Goal: Task Accomplishment & Management: Use online tool/utility

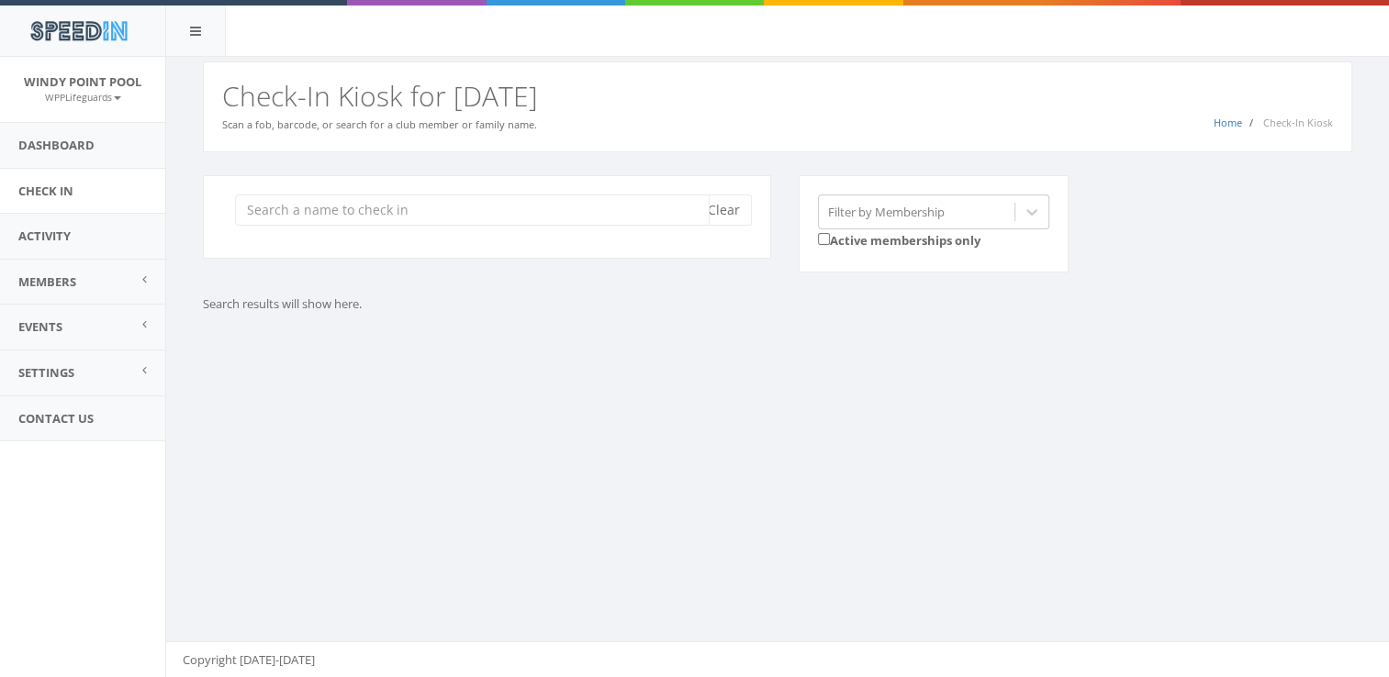
click at [308, 215] on input "search" at bounding box center [472, 210] width 475 height 31
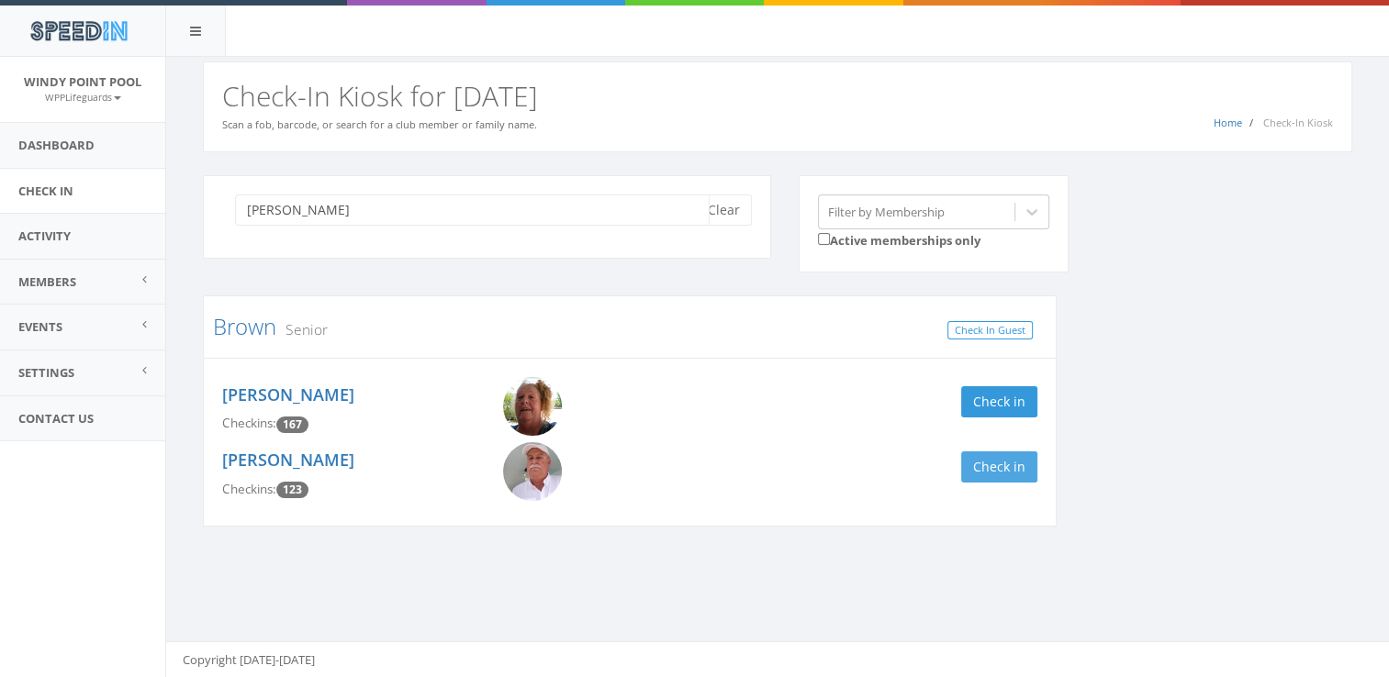
type input "[PERSON_NAME]"
click at [1001, 470] on button "Check in" at bounding box center [999, 467] width 76 height 31
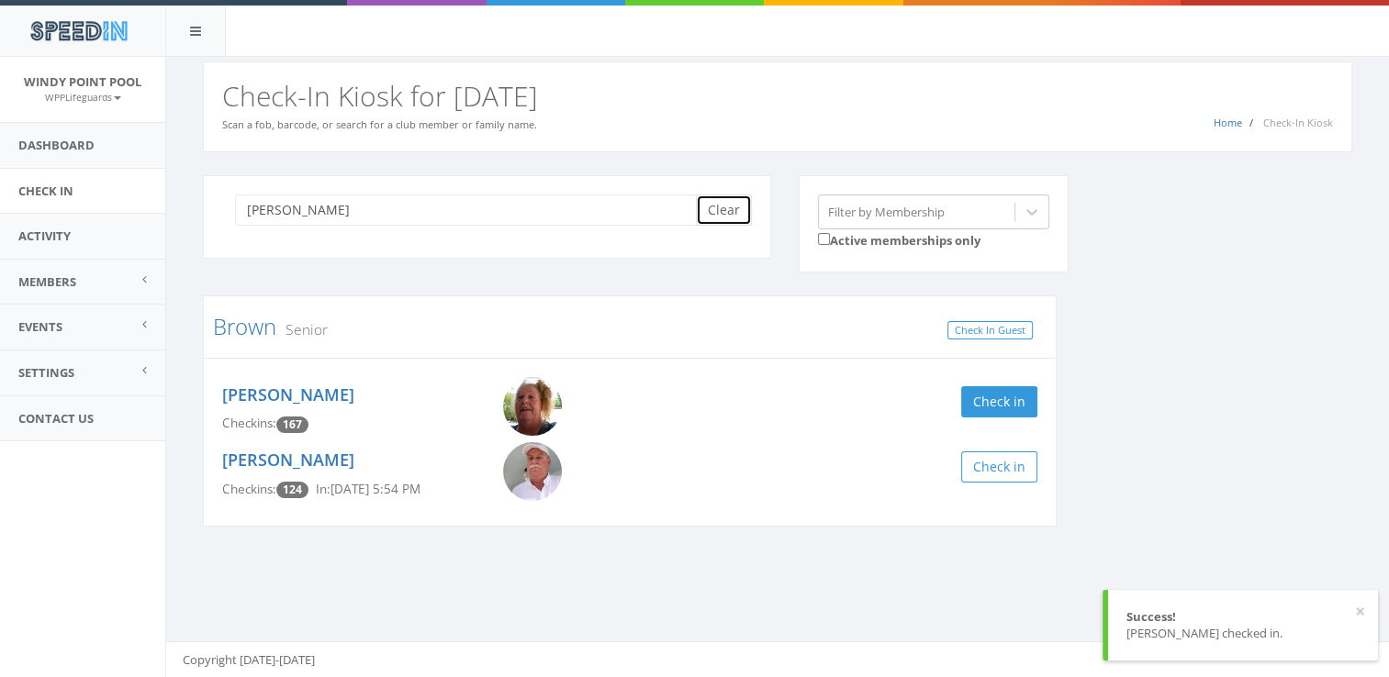
click at [726, 201] on button "Clear" at bounding box center [724, 210] width 56 height 31
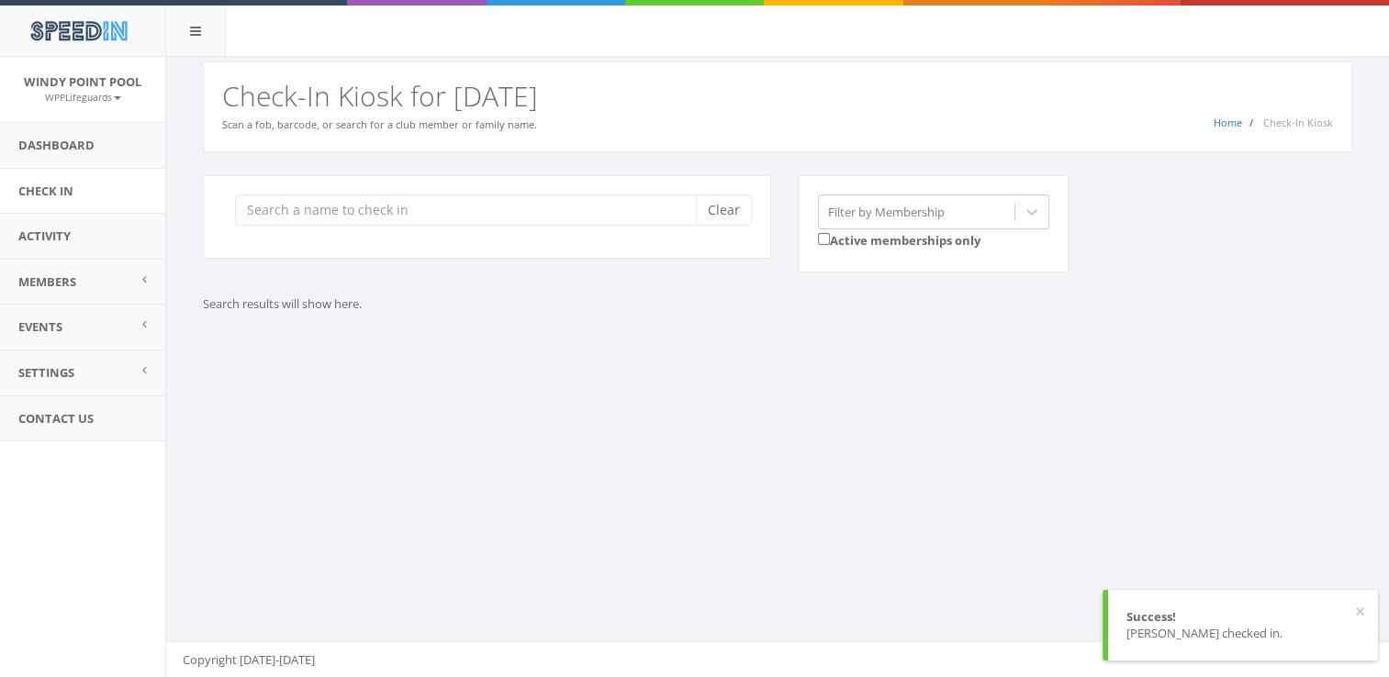
click at [631, 569] on div "You are using Internet Explorer, which is an old, insecure browser that does no…" at bounding box center [776, 367] width 1223 height 621
click at [482, 209] on input "search" at bounding box center [472, 210] width 475 height 31
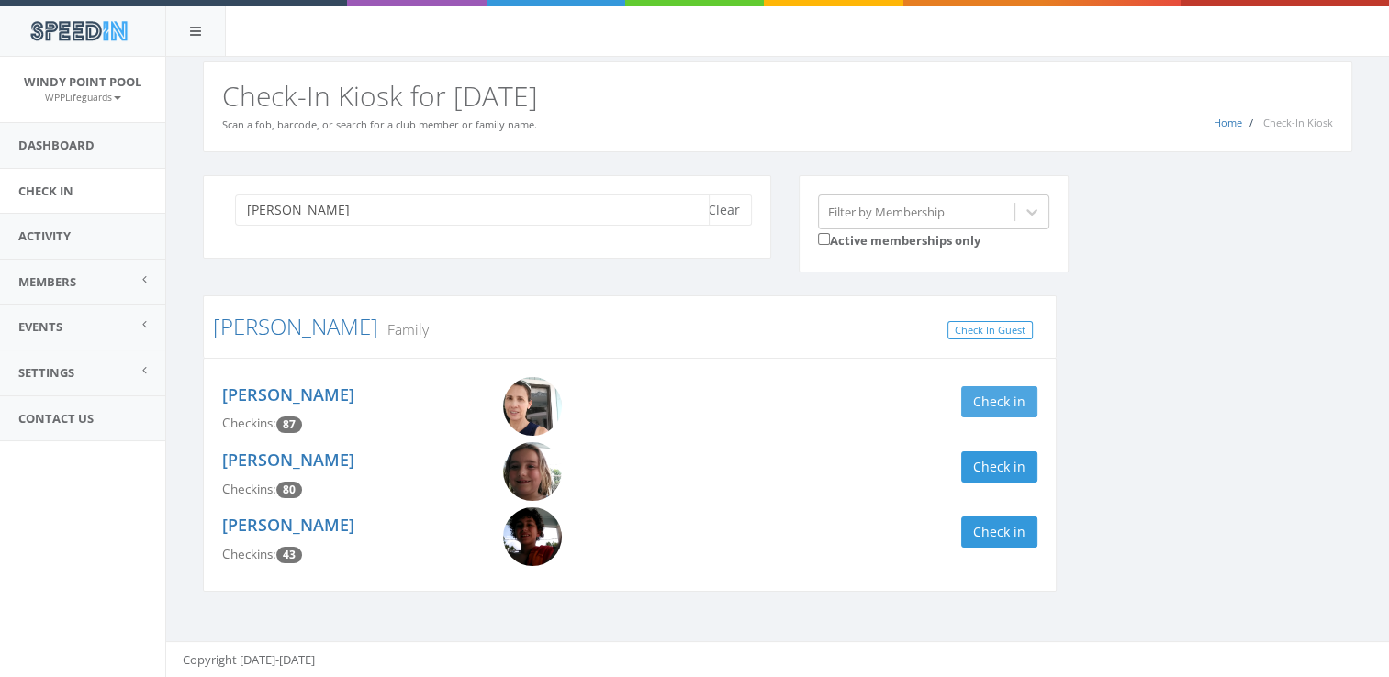
type input "[PERSON_NAME]"
click at [976, 407] on button "Check in" at bounding box center [999, 401] width 76 height 31
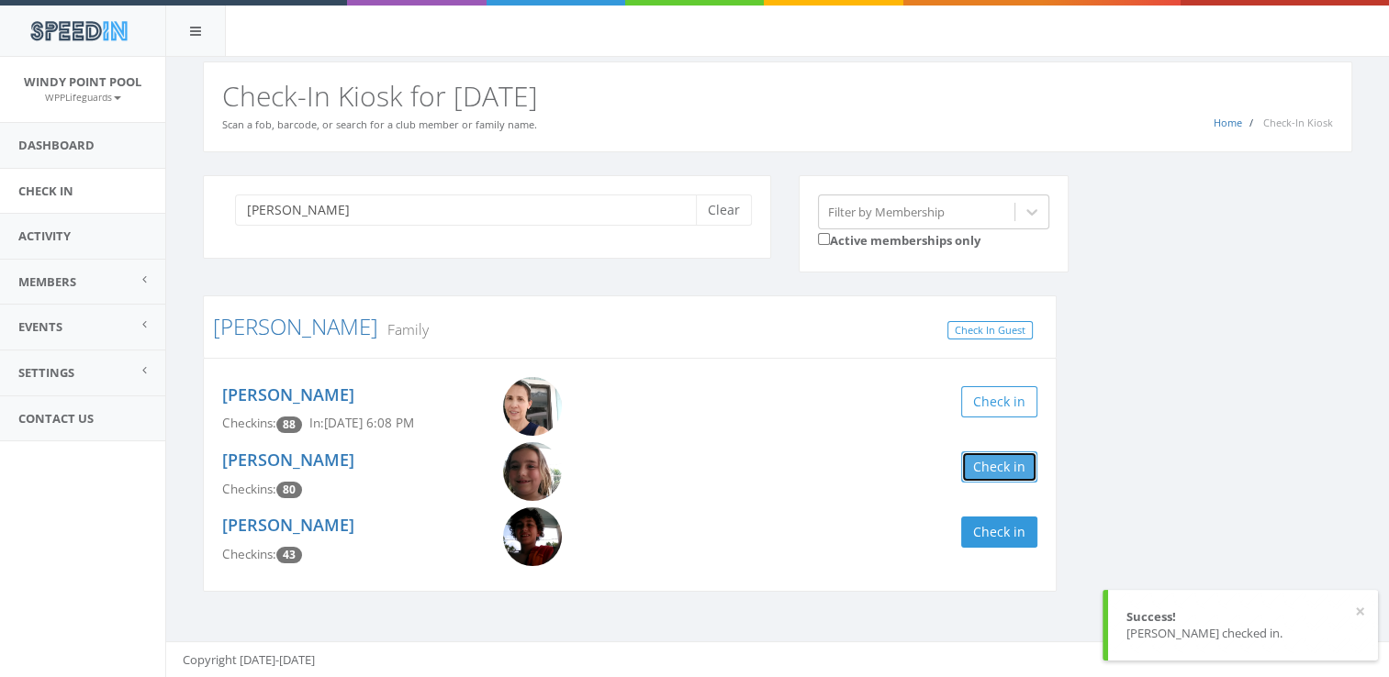
click at [983, 477] on button "Check in" at bounding box center [999, 467] width 76 height 31
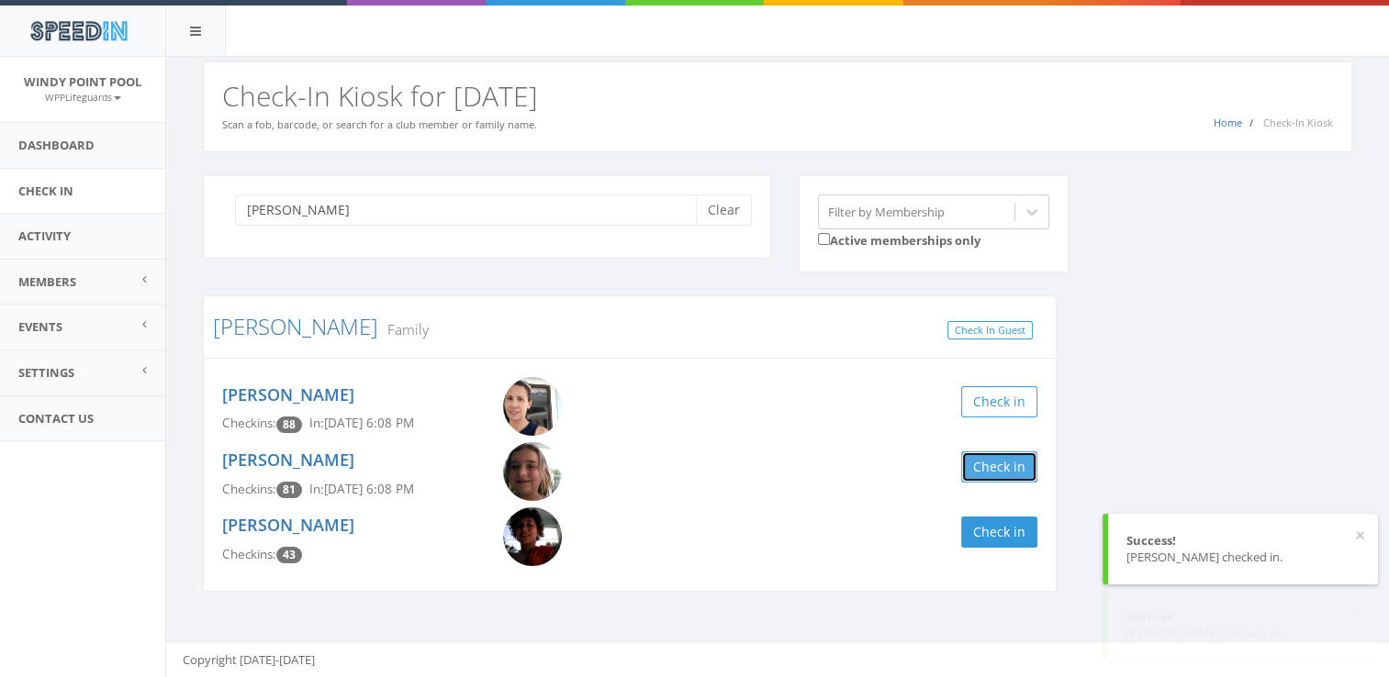
click at [983, 477] on button "Check in" at bounding box center [999, 467] width 76 height 31
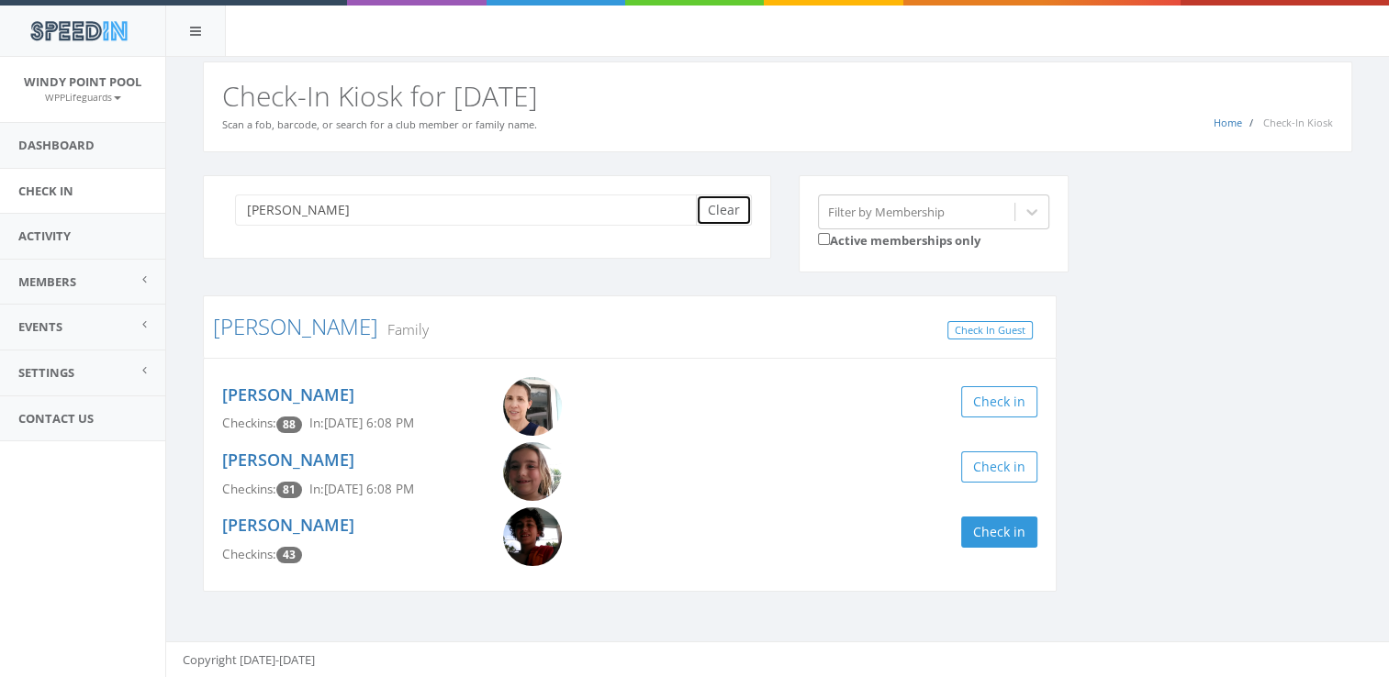
click at [723, 211] on button "Clear" at bounding box center [724, 210] width 56 height 31
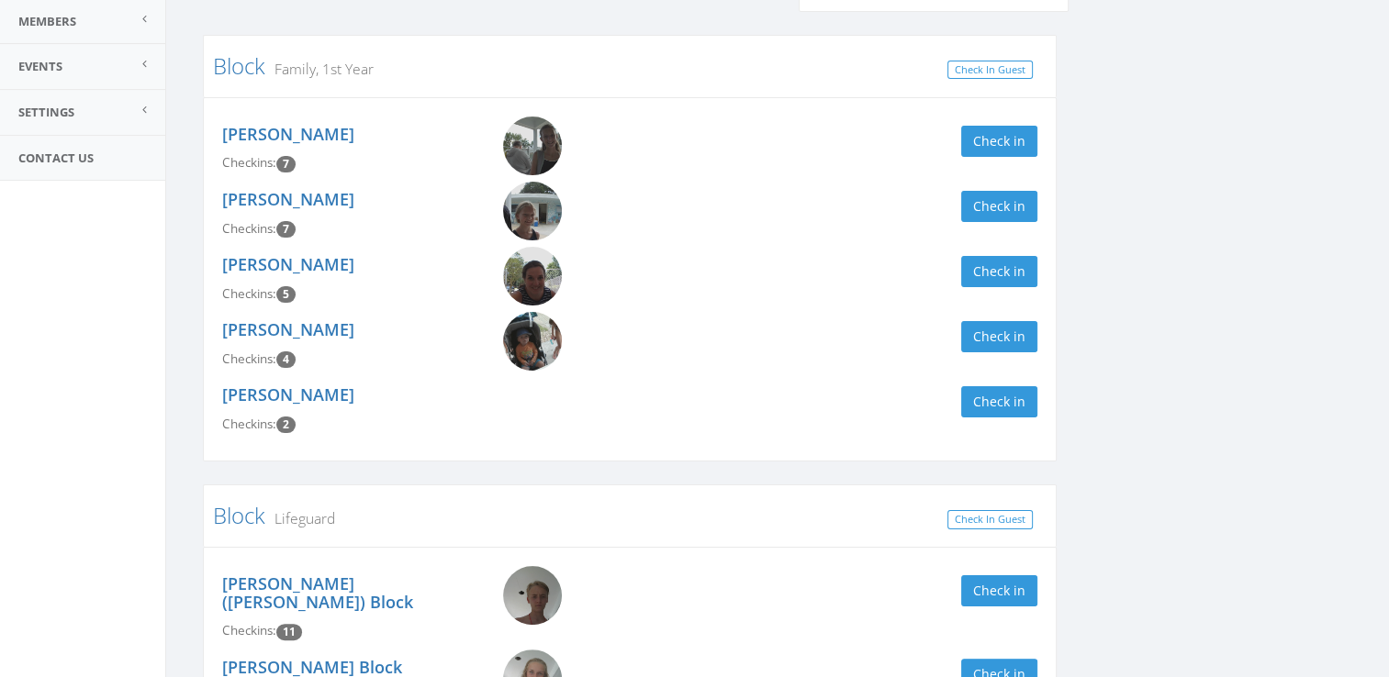
scroll to position [380, 0]
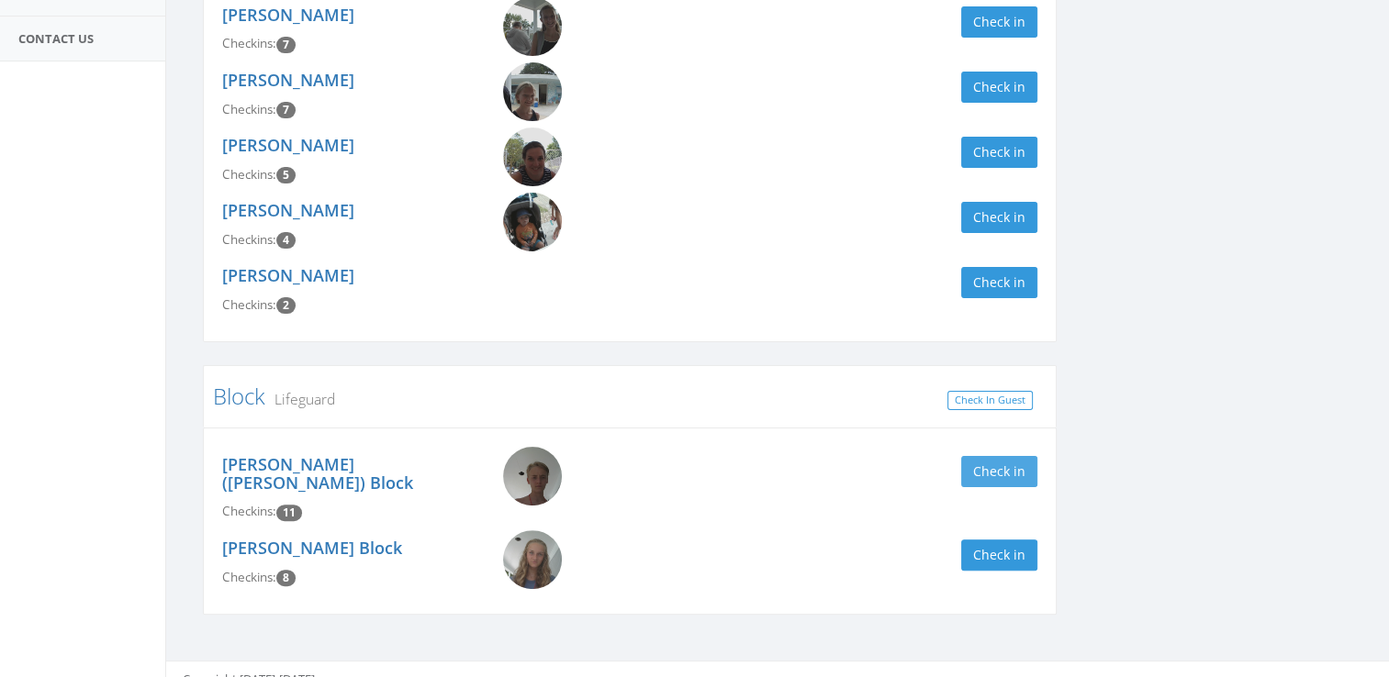
type input "blo"
drag, startPoint x: 1014, startPoint y: 469, endPoint x: 1236, endPoint y: 619, distance: 267.8
click at [1236, 619] on div "blo Clear Filter by Membership Active memberships only Block Family, 1st Year C…" at bounding box center [777, 234] width 1223 height 925
click at [980, 477] on button "Check in" at bounding box center [999, 471] width 76 height 31
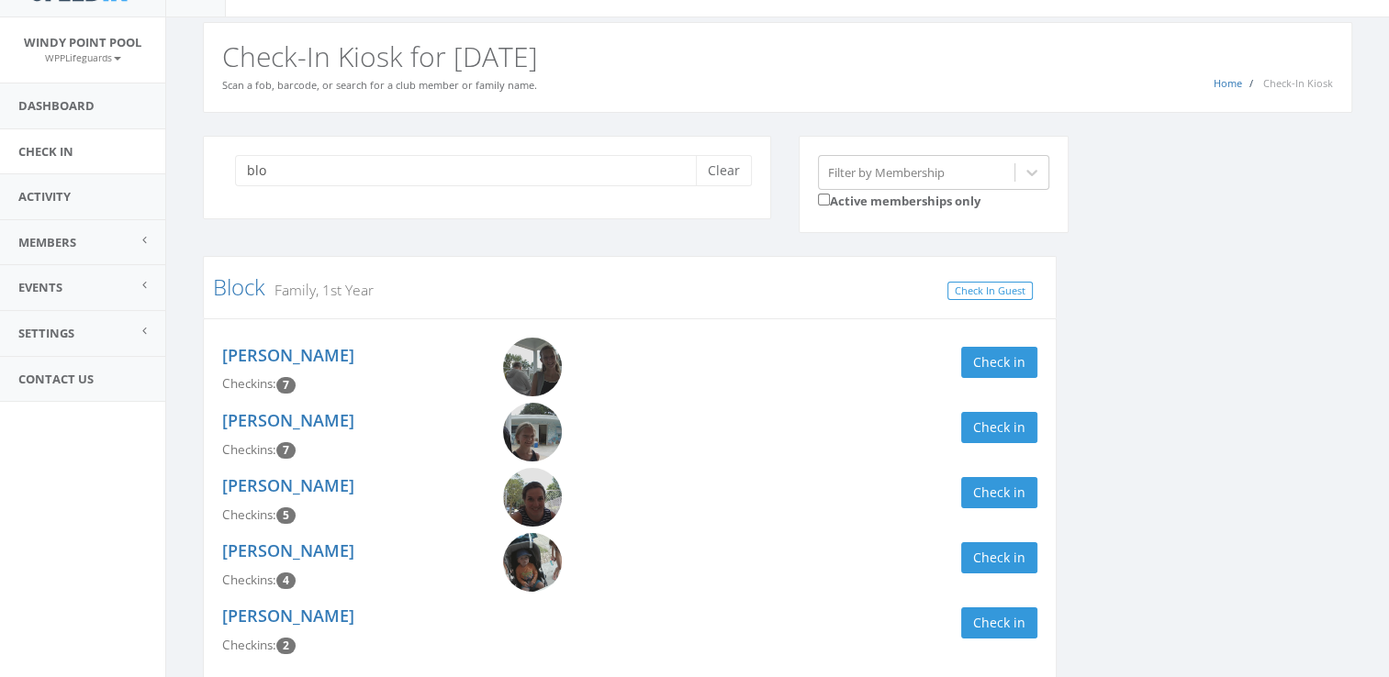
scroll to position [0, 0]
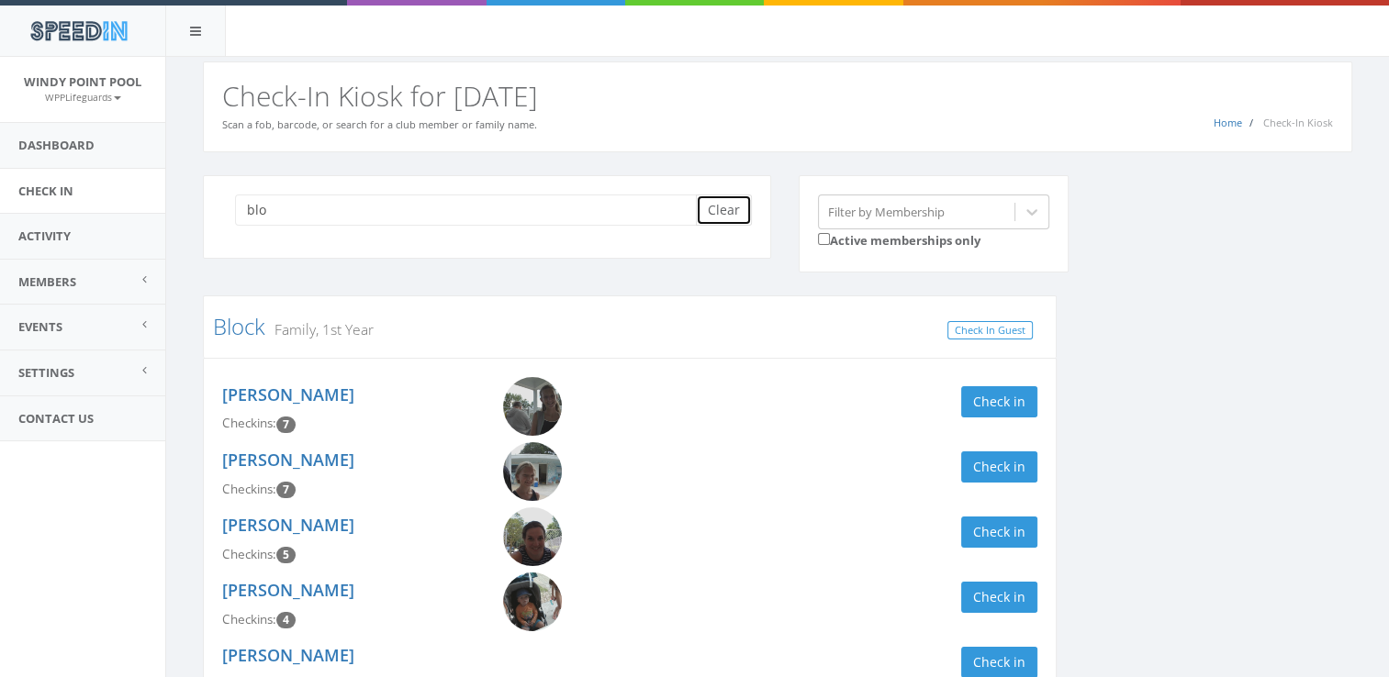
click at [731, 209] on button "Clear" at bounding box center [724, 210] width 56 height 31
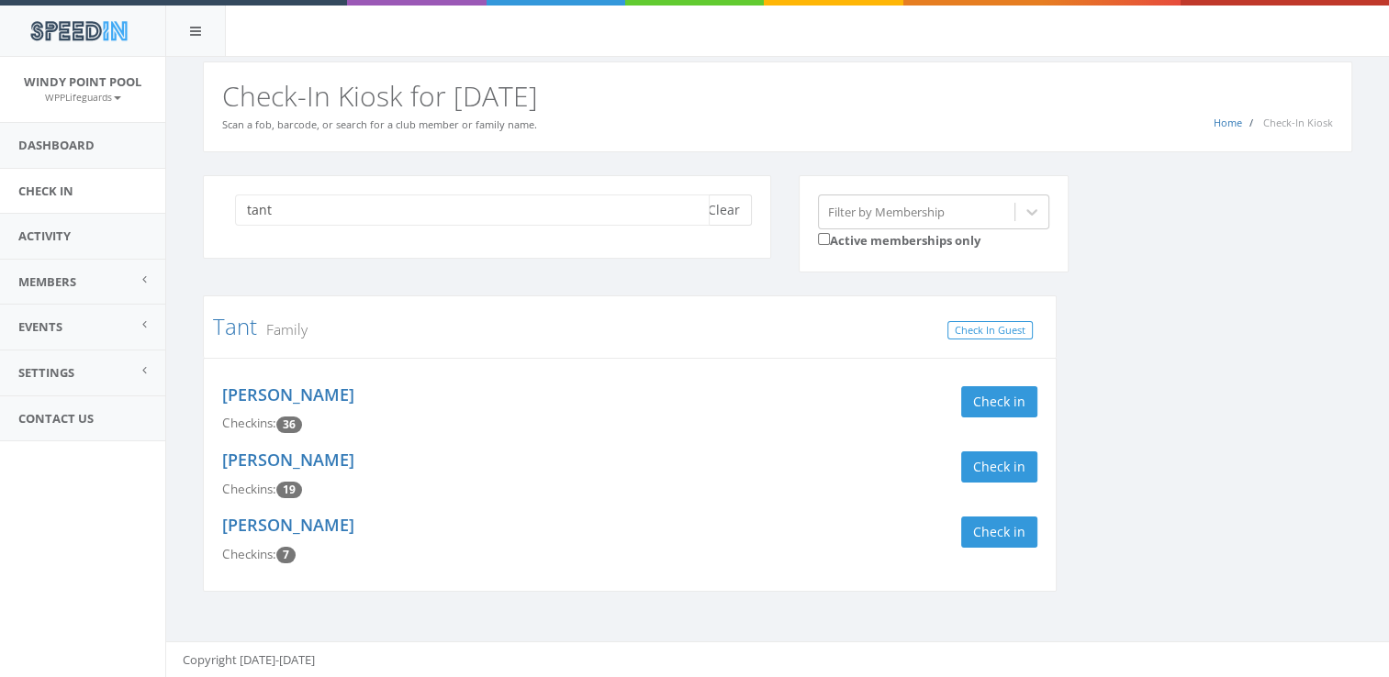
type input "tant"
click at [720, 209] on button "Clear" at bounding box center [724, 210] width 56 height 31
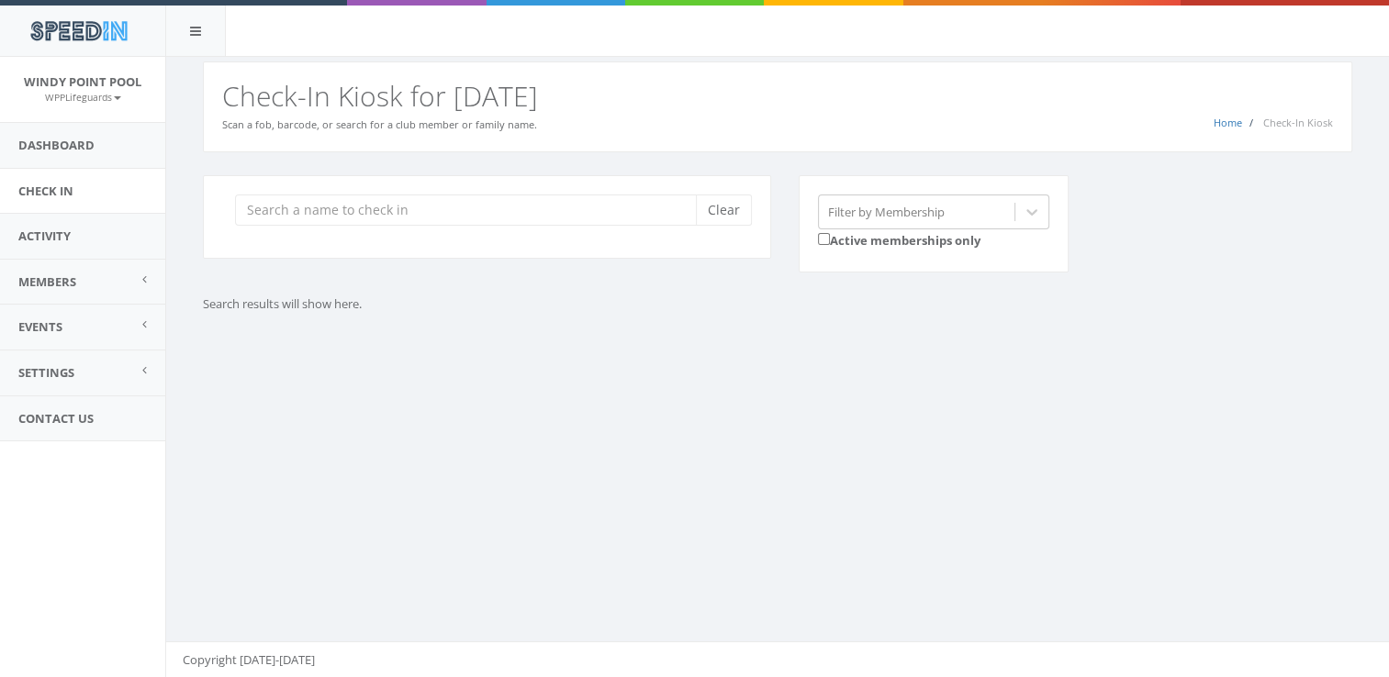
click at [689, 392] on div "You are using Internet Explorer, which is an old, insecure browser that does no…" at bounding box center [776, 367] width 1223 height 621
click at [448, 221] on input "search" at bounding box center [472, 210] width 475 height 31
click at [421, 215] on input "search" at bounding box center [472, 210] width 475 height 31
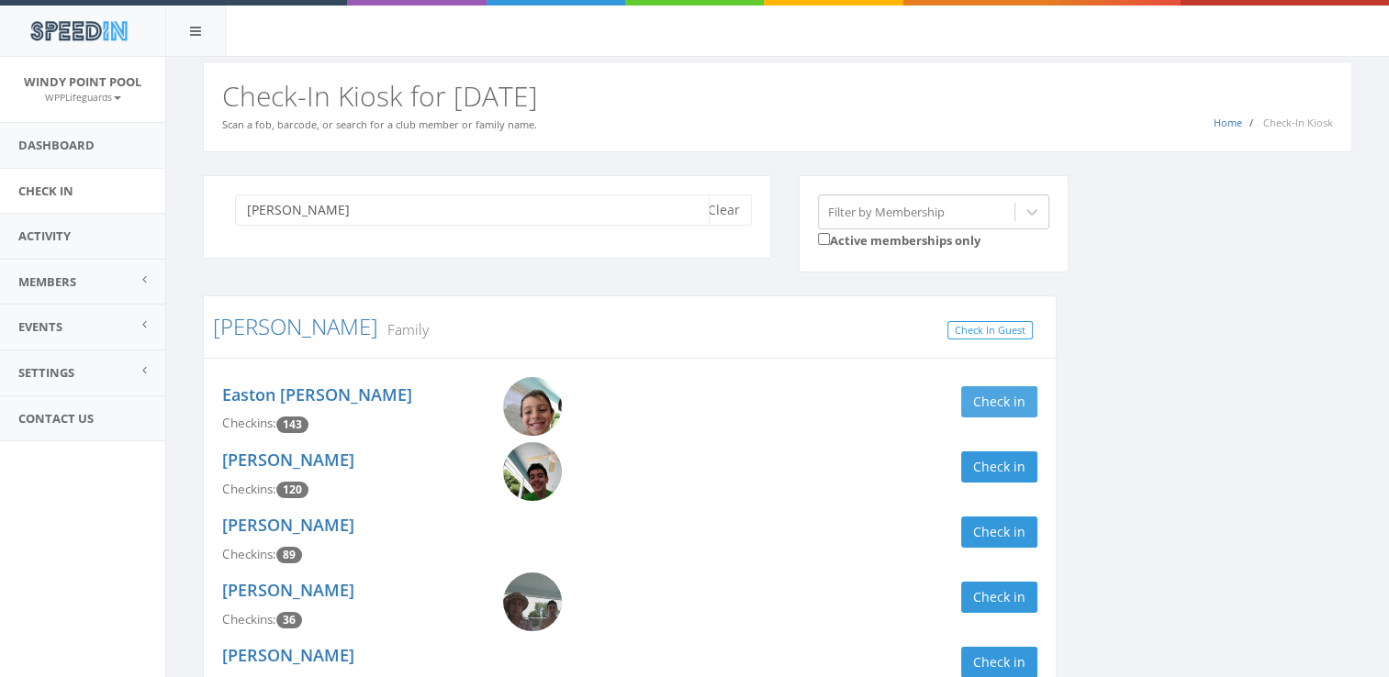
type input "[PERSON_NAME]"
click at [978, 396] on button "Check in" at bounding box center [999, 401] width 76 height 31
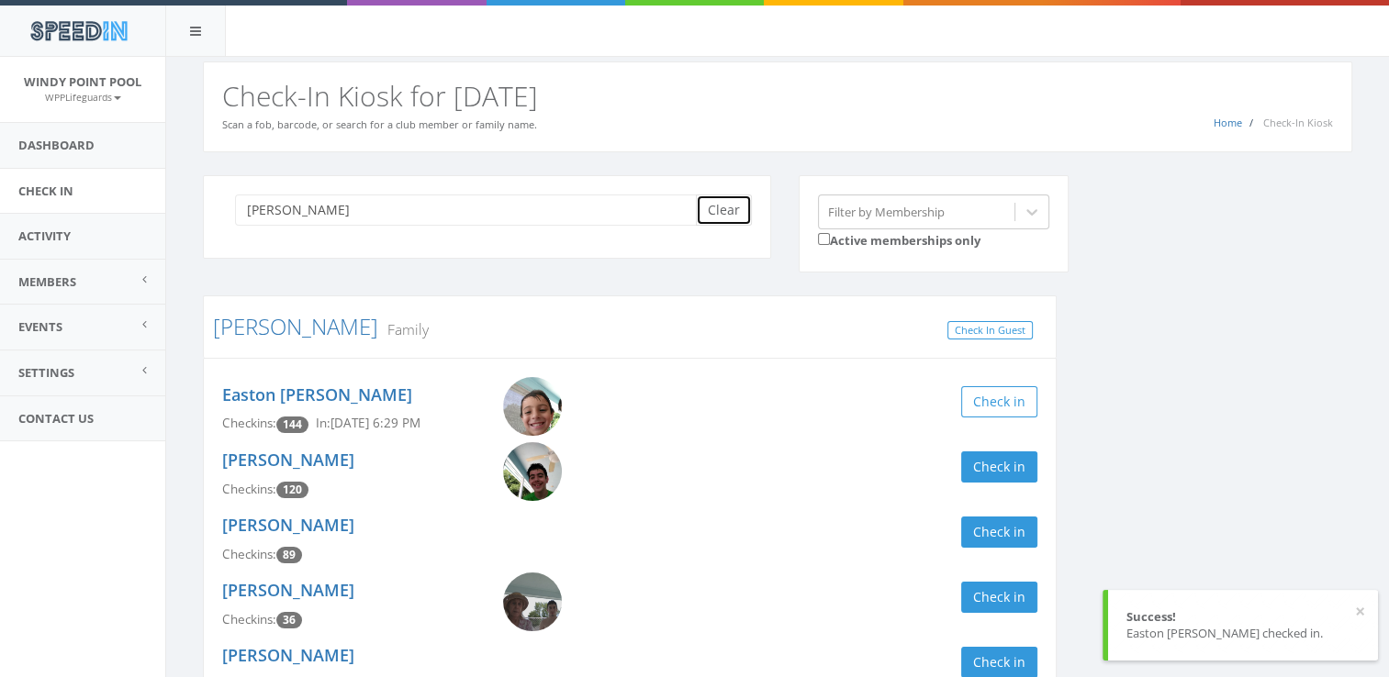
click at [725, 212] on button "Clear" at bounding box center [724, 210] width 56 height 31
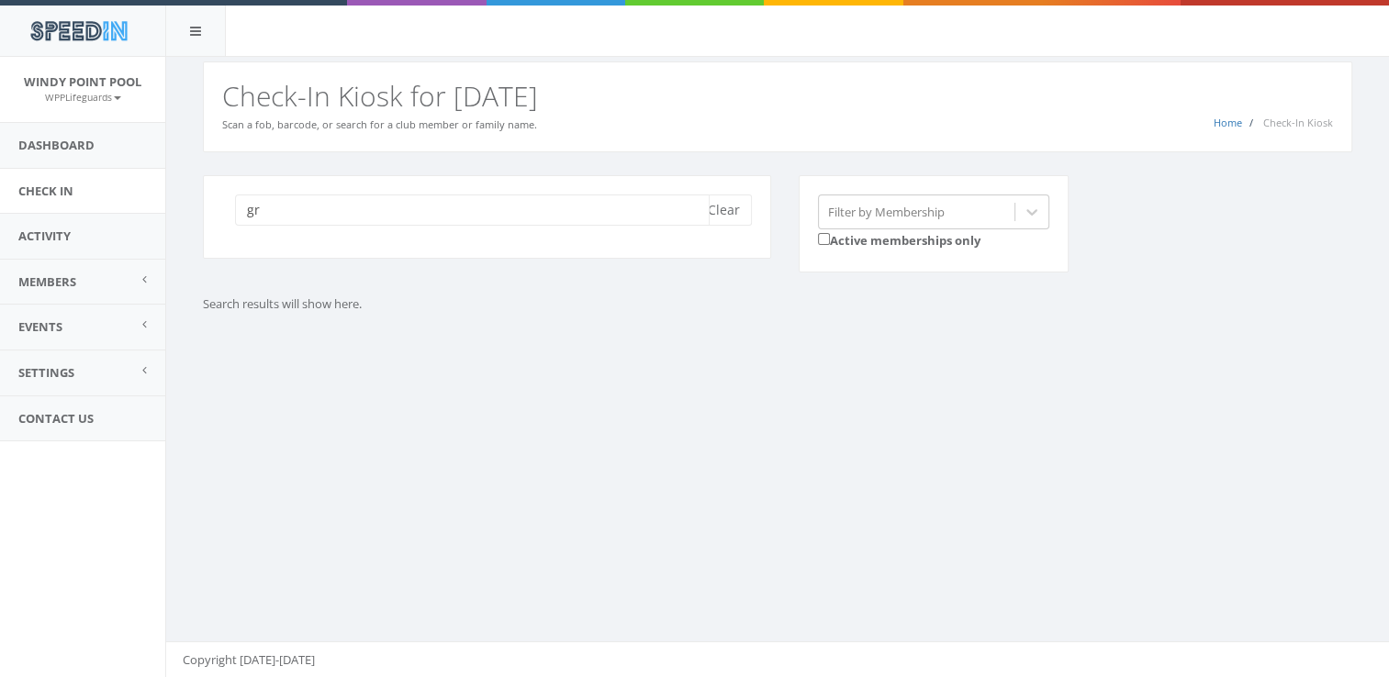
type input "g"
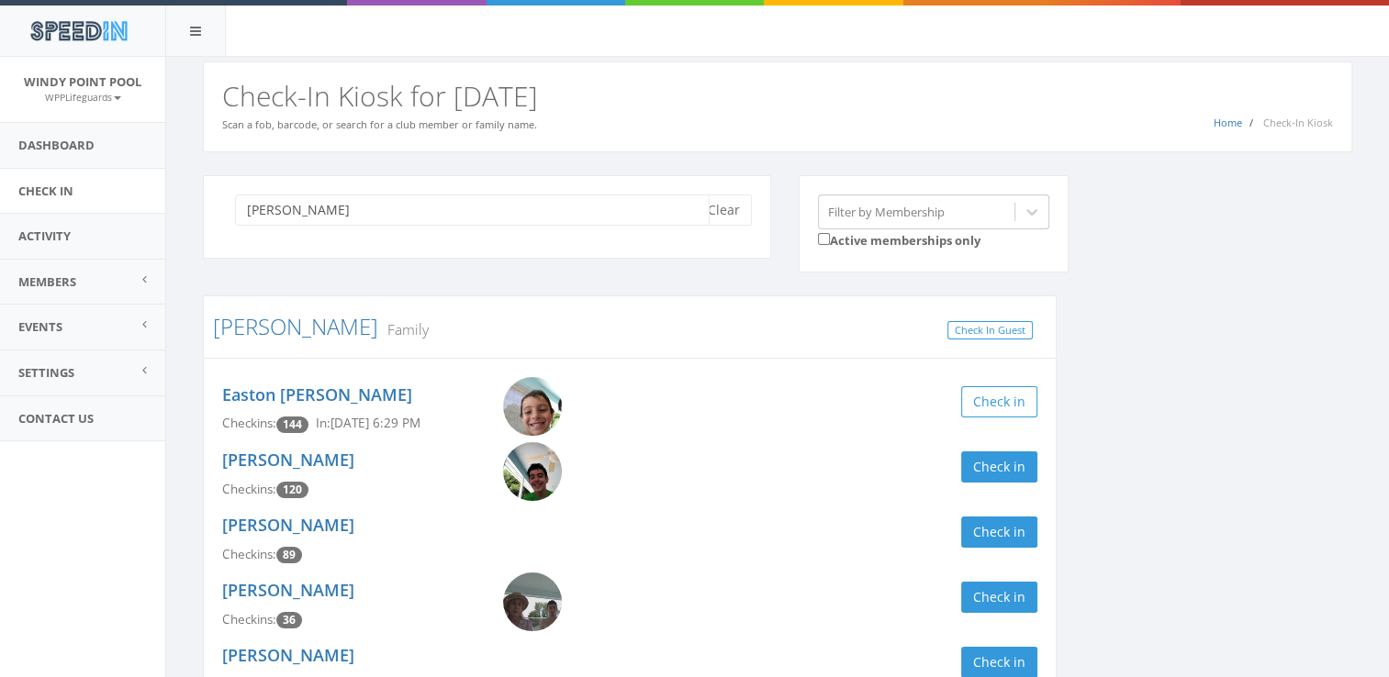
scroll to position [126, 0]
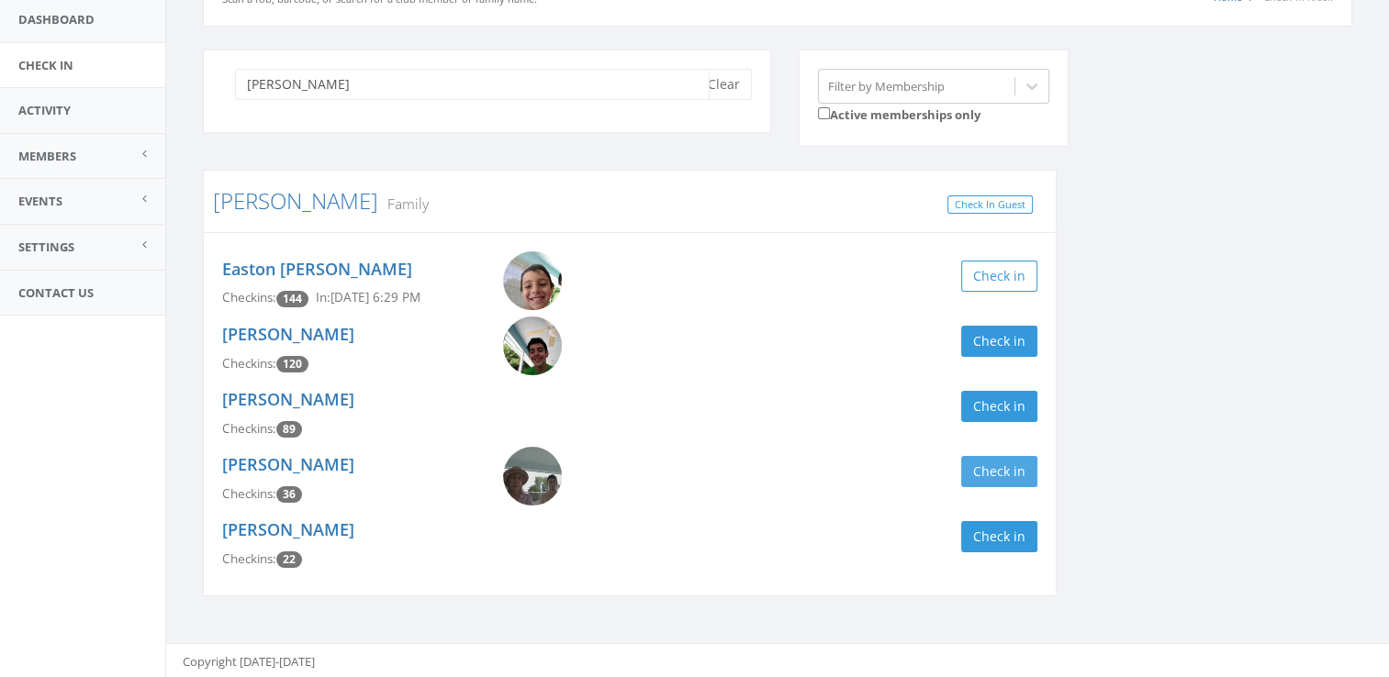
type input "[PERSON_NAME]"
click at [1006, 475] on button "Check in" at bounding box center [999, 471] width 76 height 31
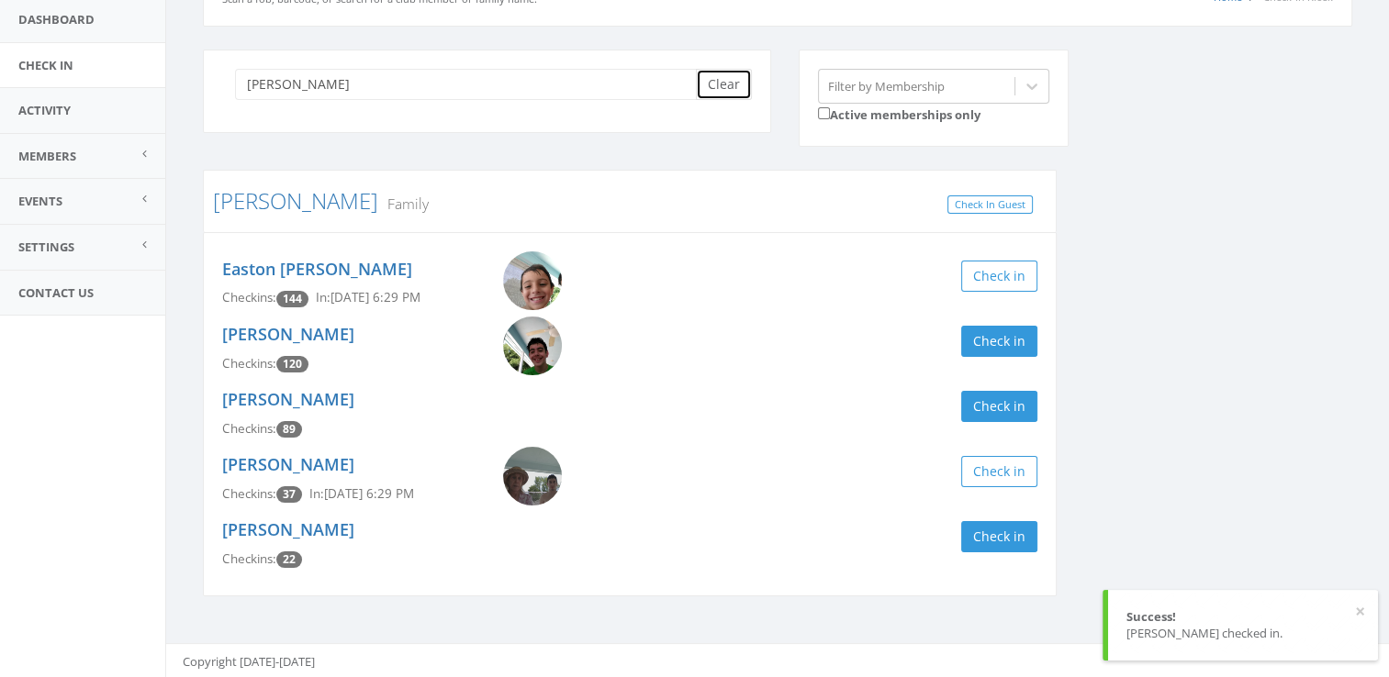
click at [726, 81] on button "Clear" at bounding box center [724, 84] width 56 height 31
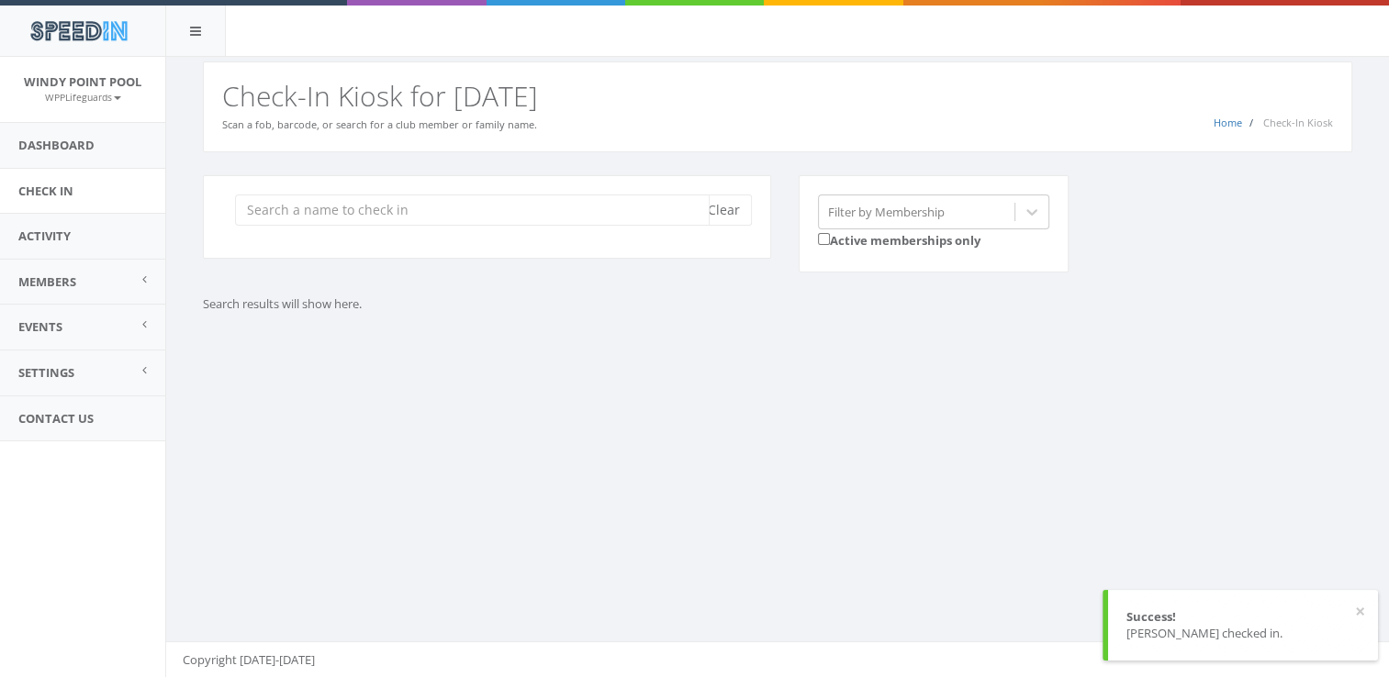
scroll to position [0, 0]
click at [635, 417] on div "You are using Internet Explorer, which is an old, insecure browser that does no…" at bounding box center [776, 367] width 1223 height 621
click at [395, 205] on input "search" at bounding box center [472, 210] width 475 height 31
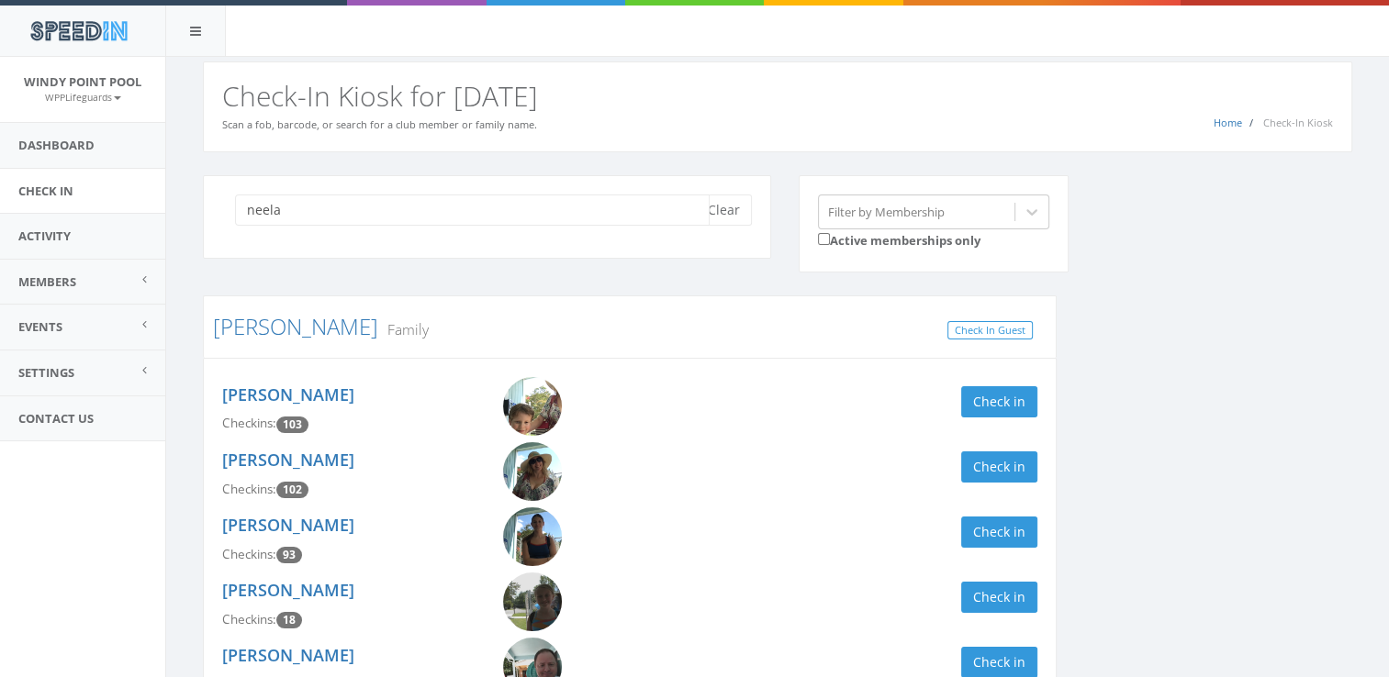
scroll to position [127, 0]
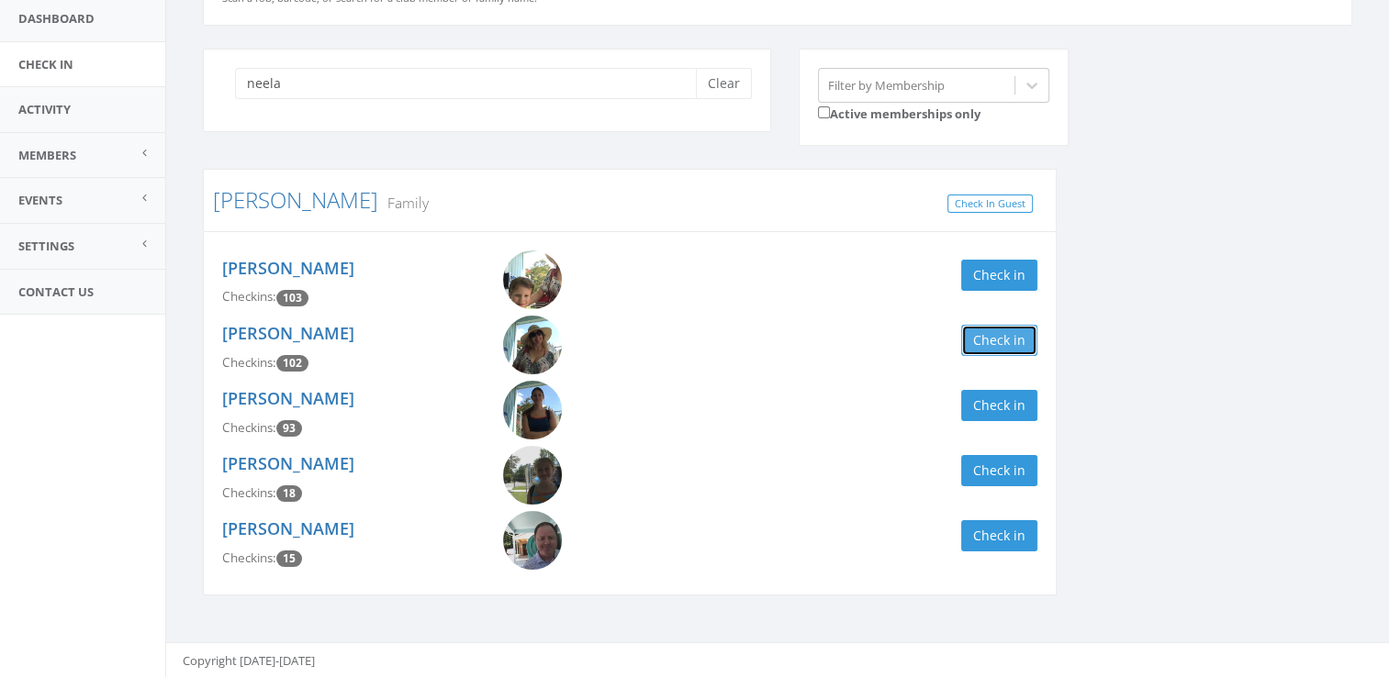
click at [999, 345] on button "Check in" at bounding box center [999, 340] width 76 height 31
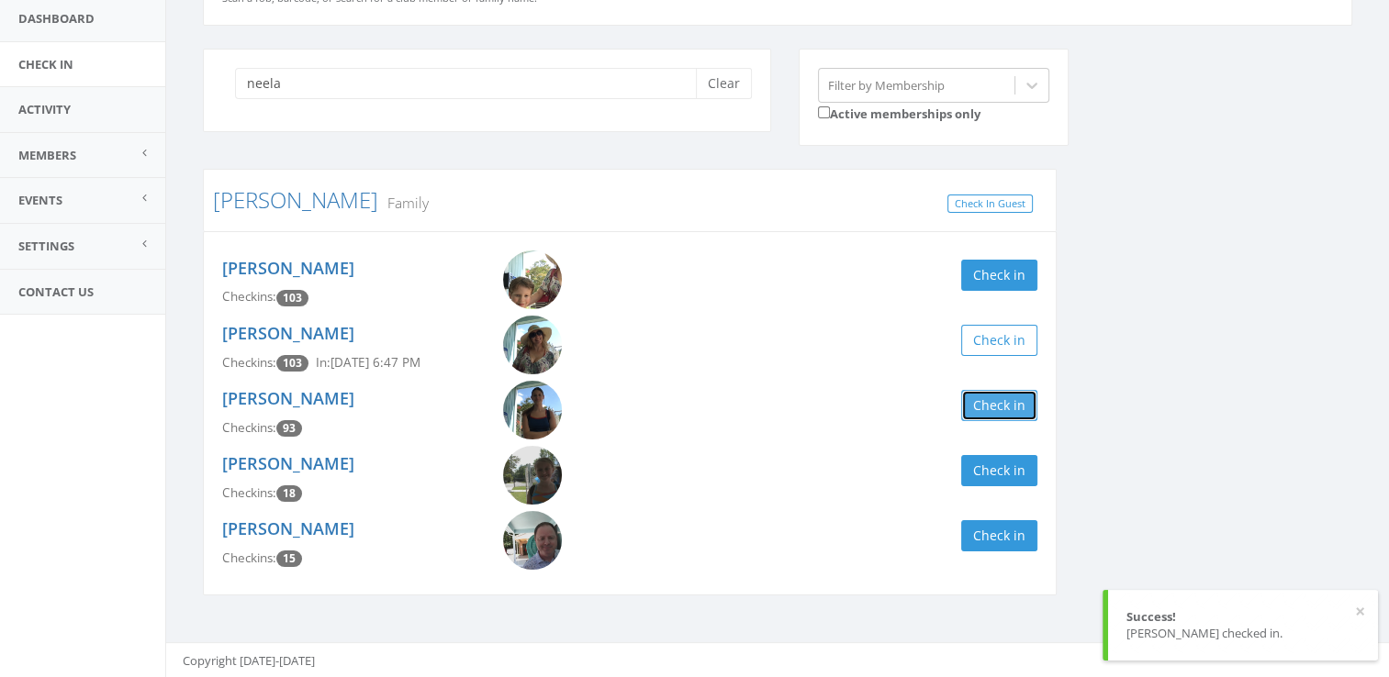
click at [1004, 408] on button "Check in" at bounding box center [999, 405] width 76 height 31
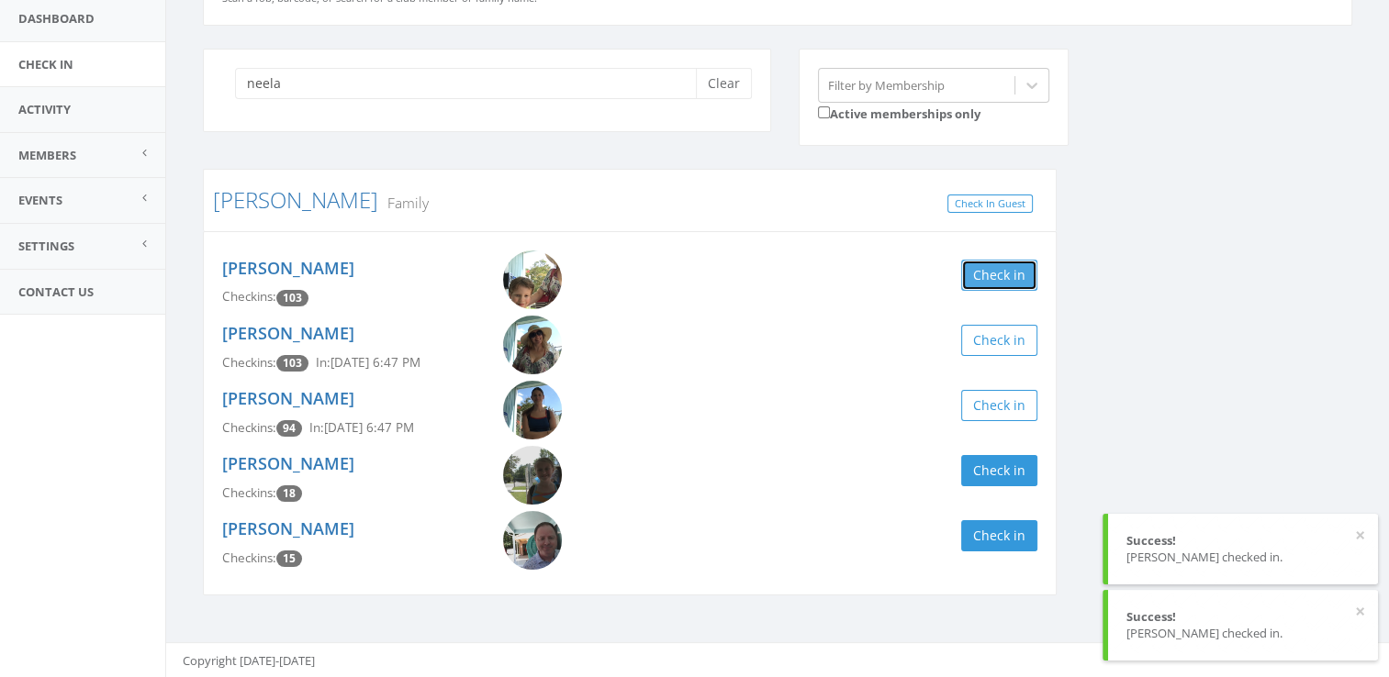
click at [1027, 272] on button "Check in" at bounding box center [999, 275] width 76 height 31
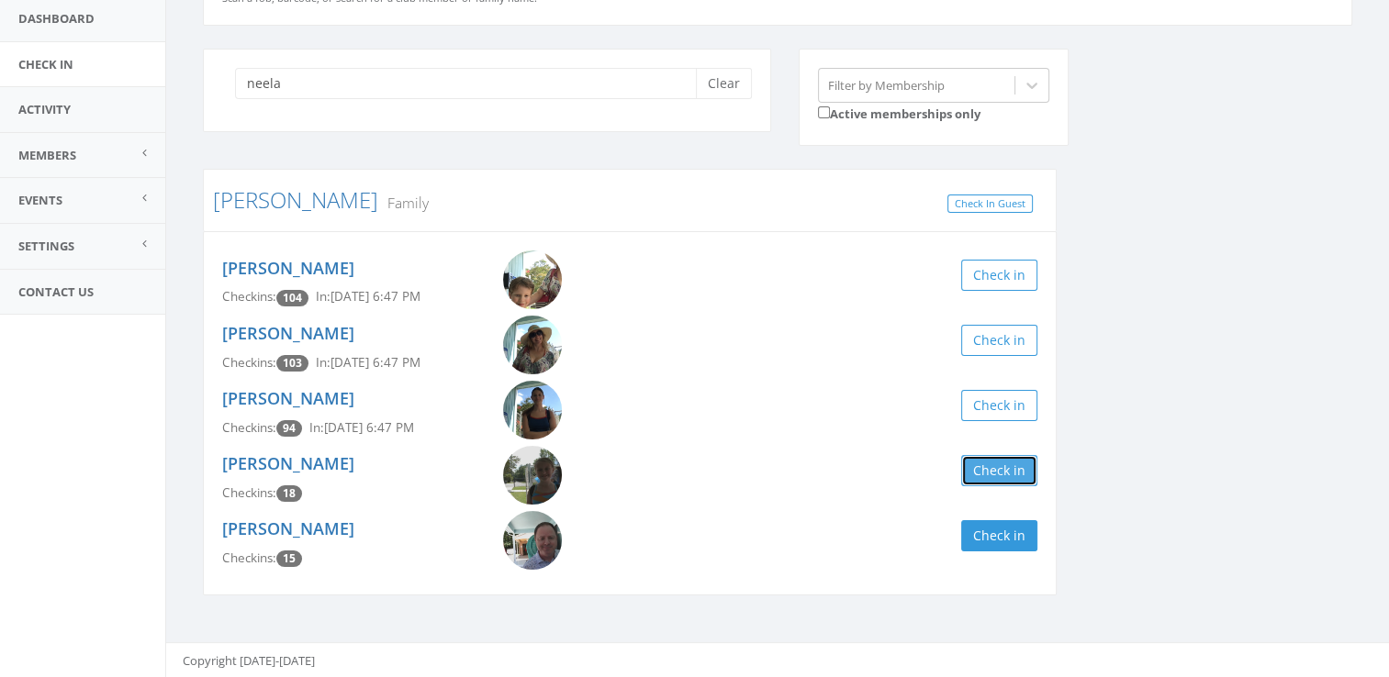
click at [1000, 474] on button "Check in" at bounding box center [999, 470] width 76 height 31
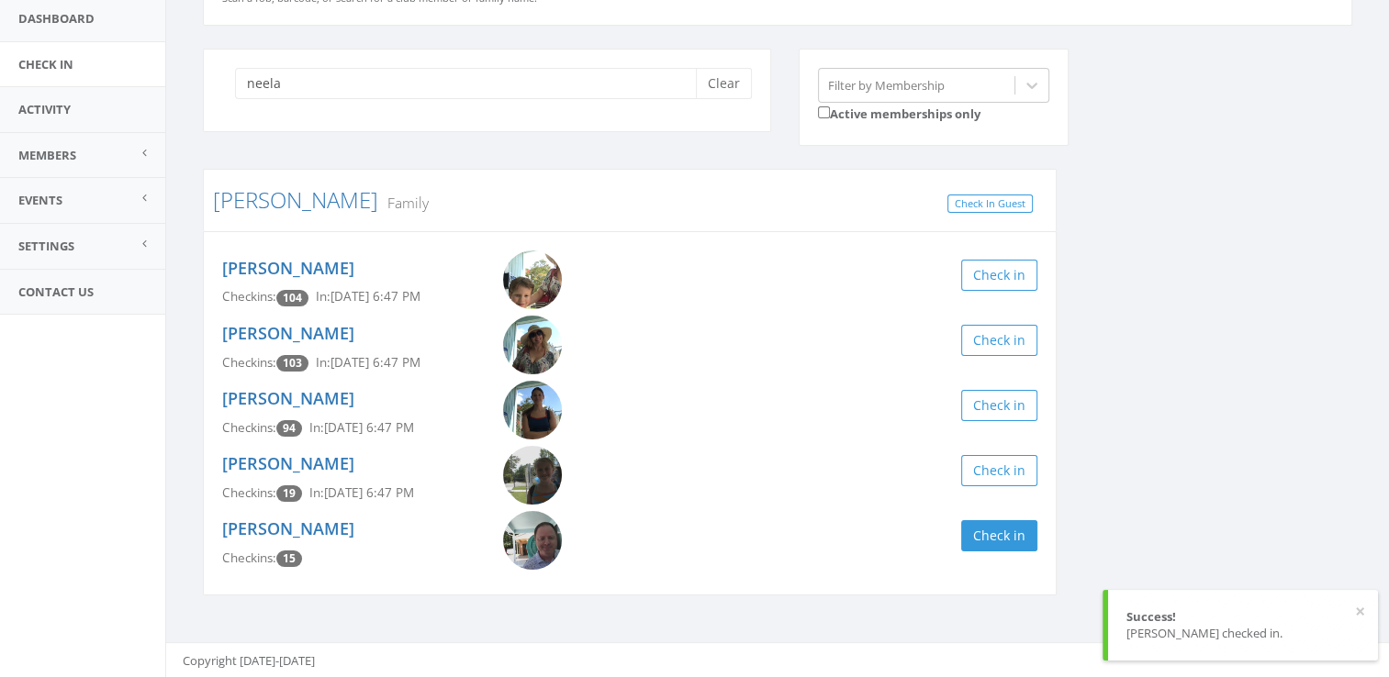
drag, startPoint x: 598, startPoint y: 106, endPoint x: 594, endPoint y: 94, distance: 13.6
click at [594, 94] on div "neela Clear" at bounding box center [487, 91] width 568 height 84
click at [597, 106] on div "neela Clear" at bounding box center [487, 91] width 568 height 84
click at [597, 92] on input "neela" at bounding box center [472, 83] width 475 height 31
type input "n"
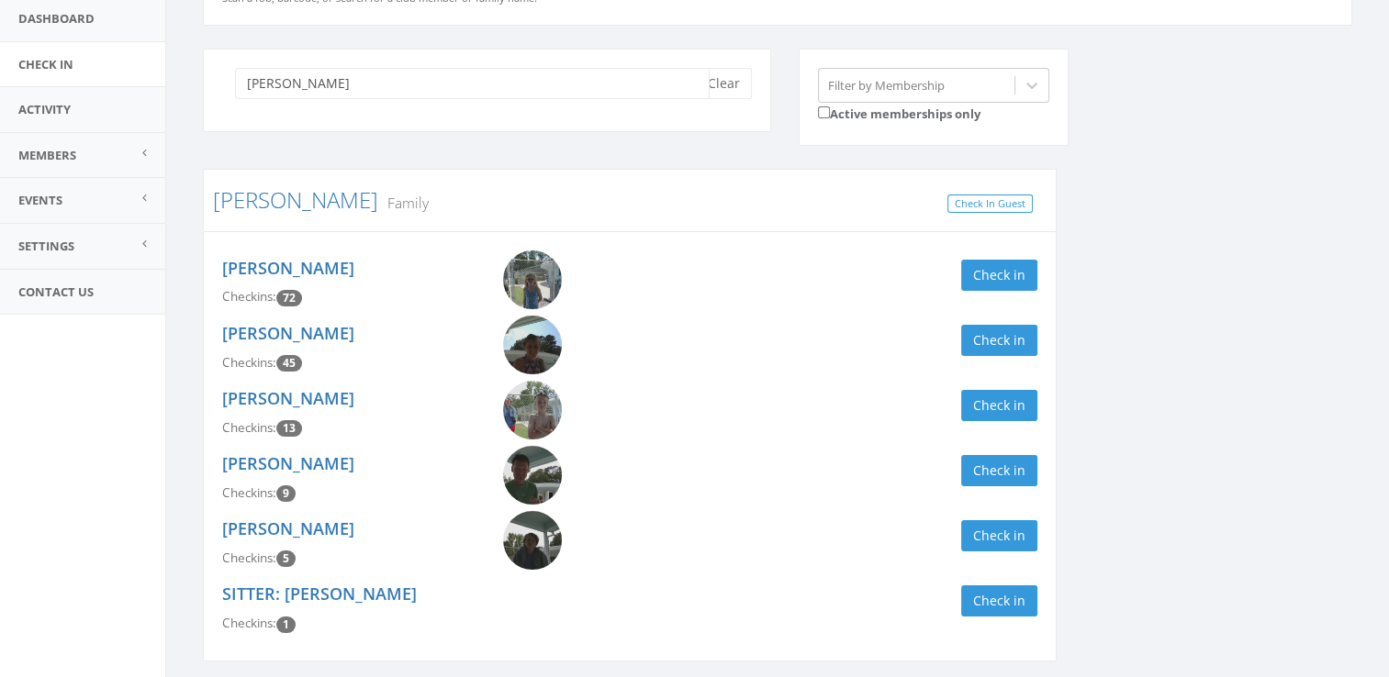
scroll to position [136, 0]
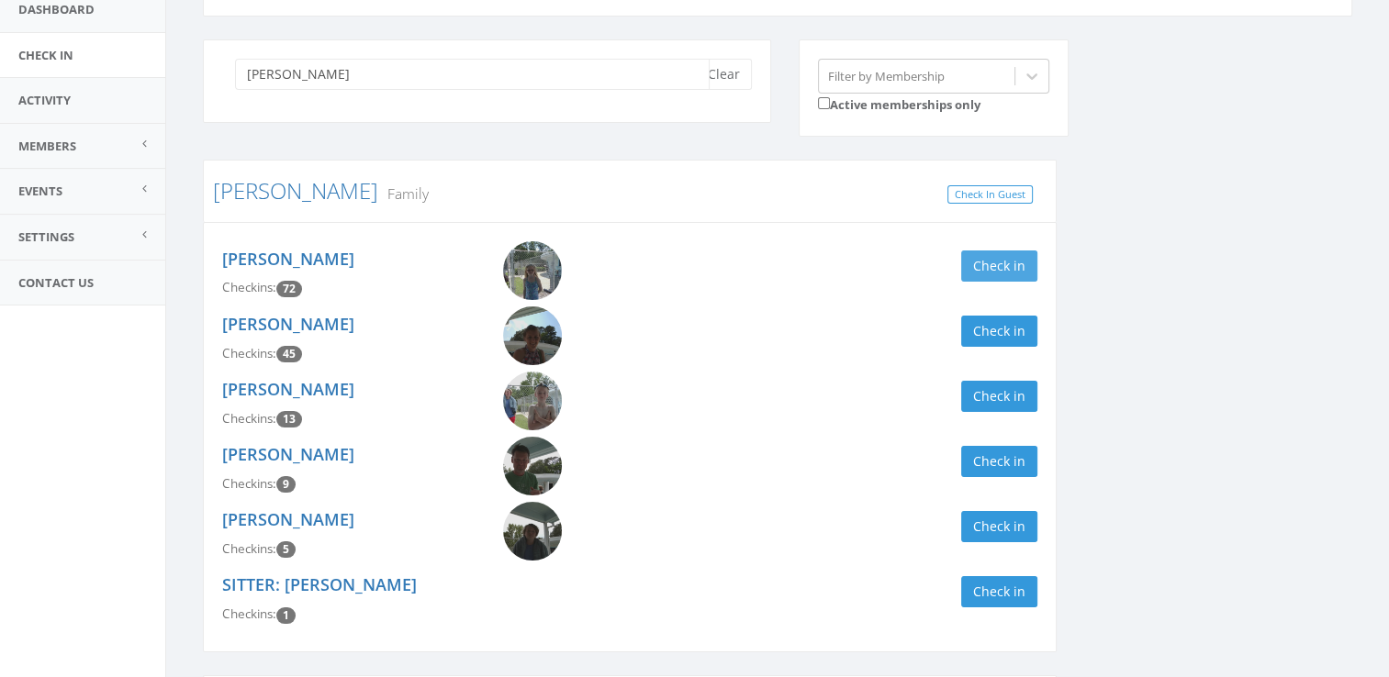
type input "[PERSON_NAME]"
click at [1029, 262] on button "Check in" at bounding box center [999, 266] width 76 height 31
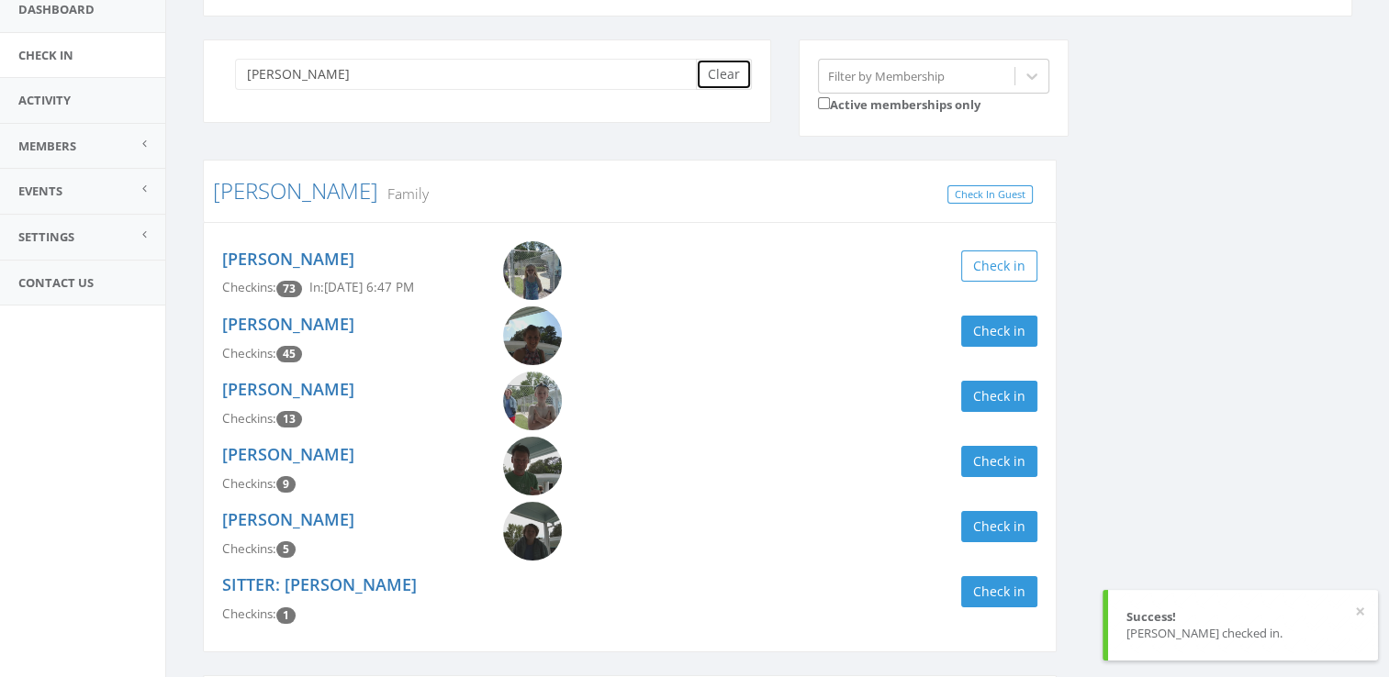
click at [727, 67] on button "Clear" at bounding box center [724, 74] width 56 height 31
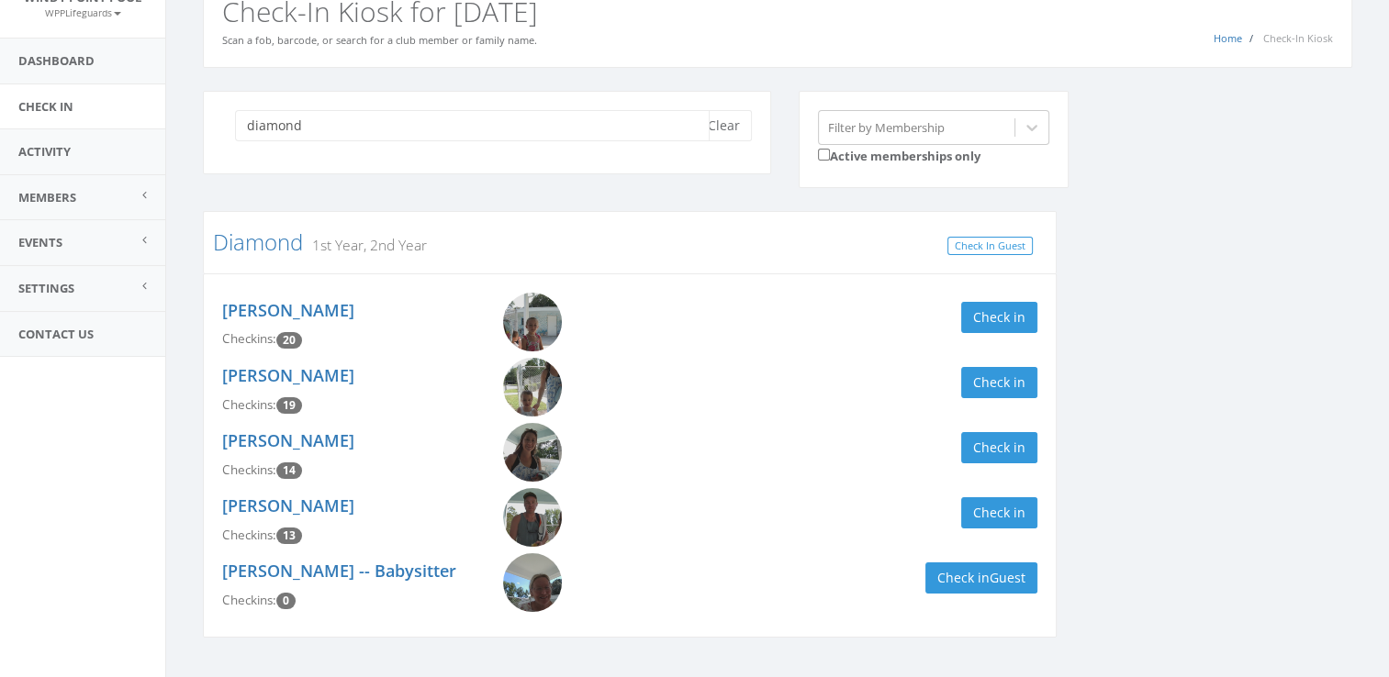
scroll to position [110, 0]
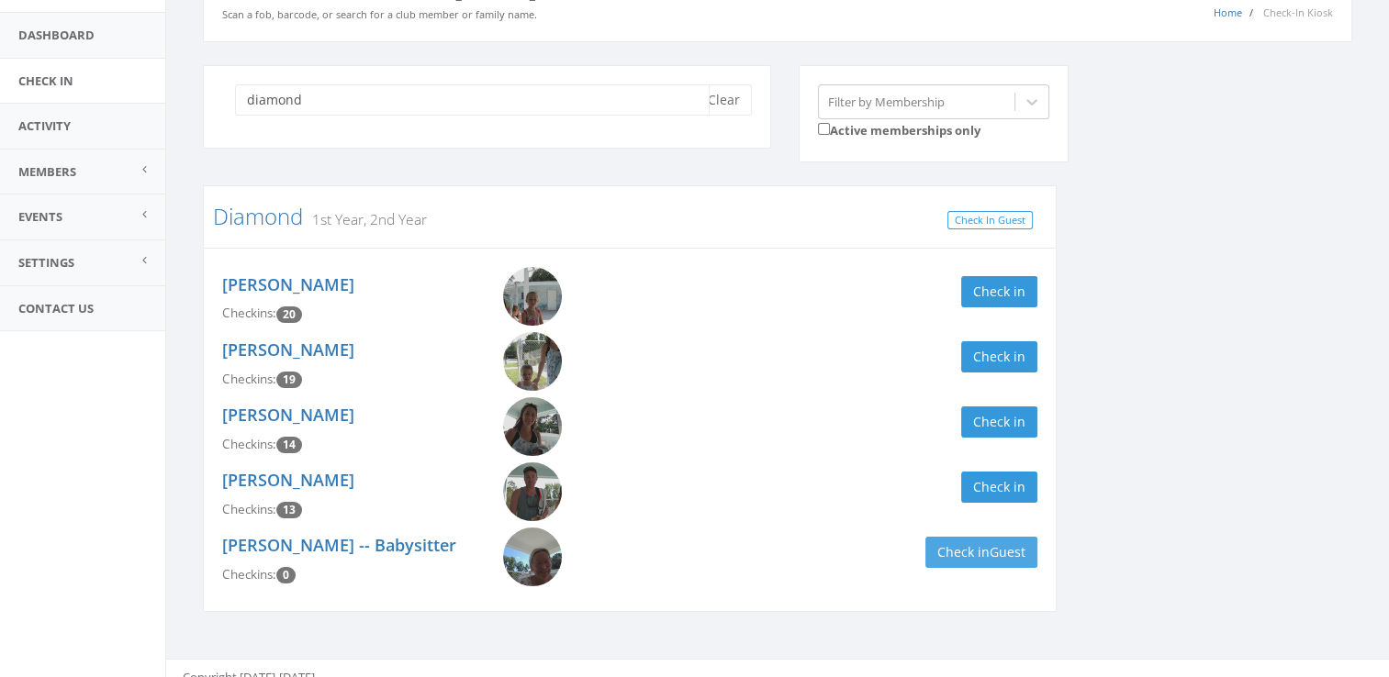
type input "diamond"
click at [977, 555] on button "Check in Guest" at bounding box center [981, 552] width 112 height 31
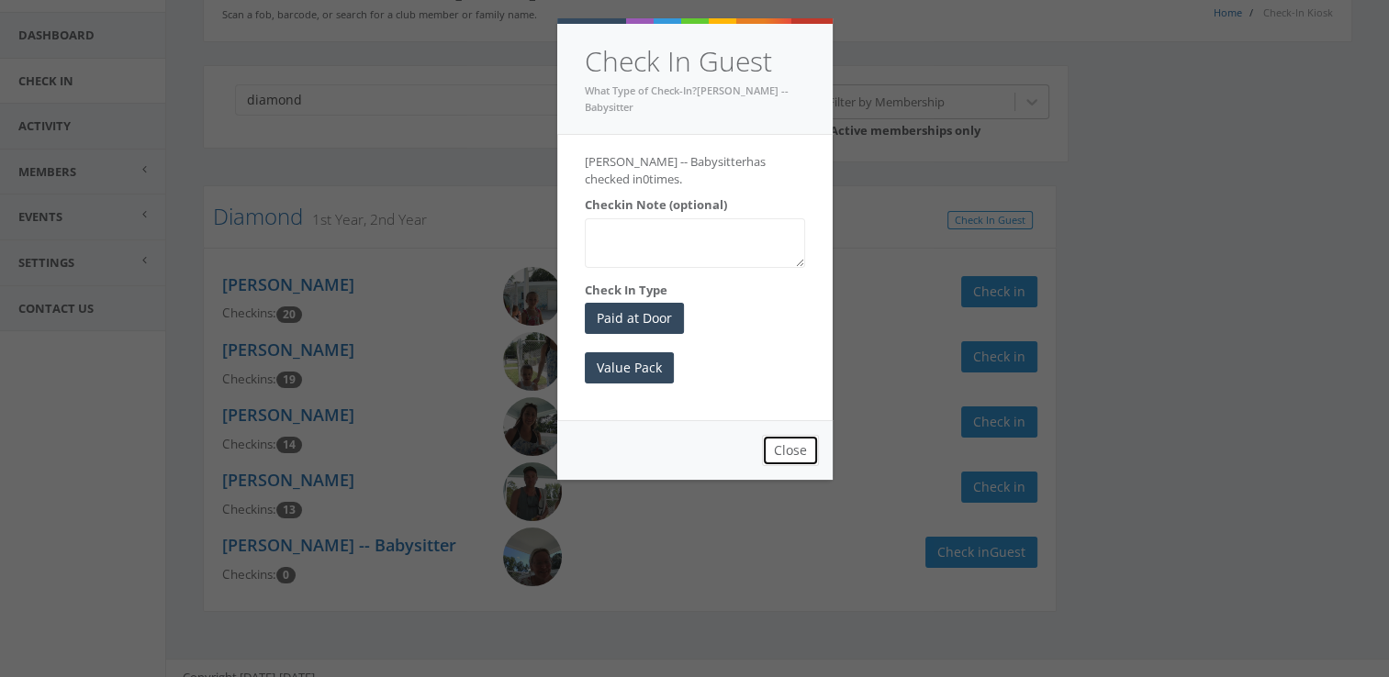
click at [800, 444] on button "Close" at bounding box center [790, 450] width 57 height 31
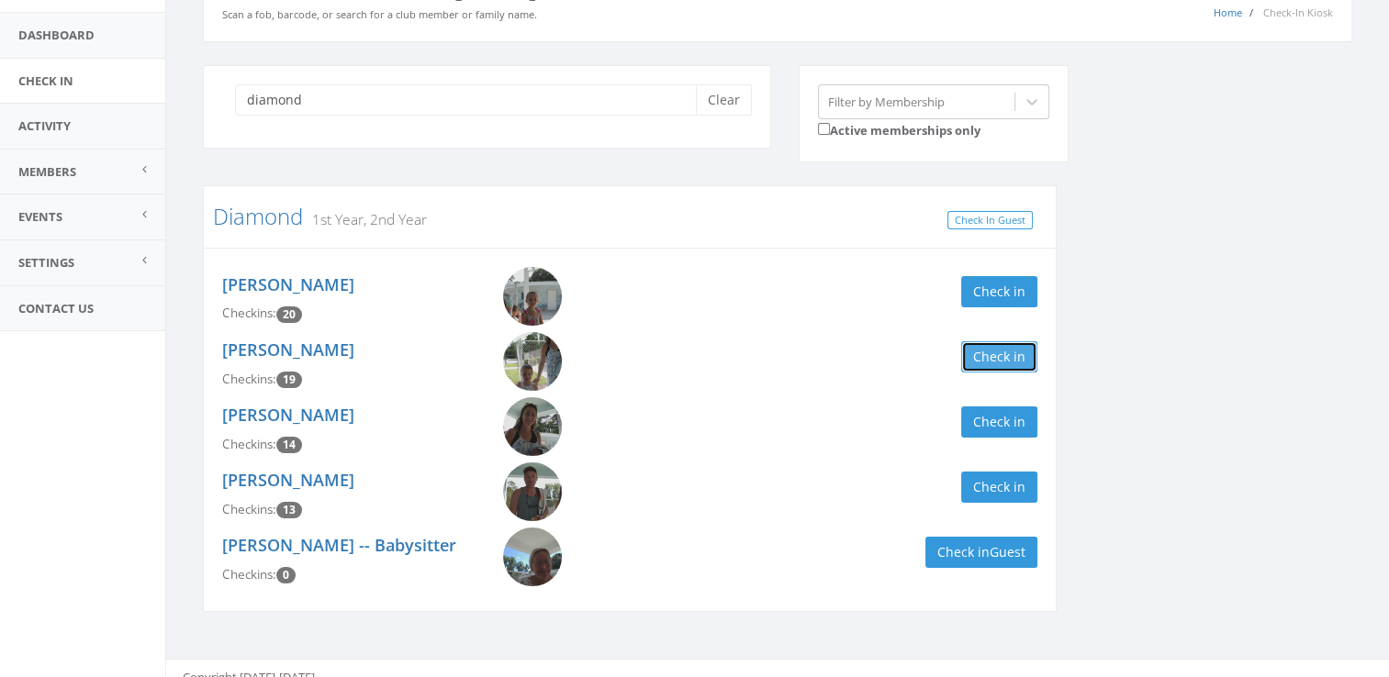
click at [1023, 354] on button "Check in" at bounding box center [999, 356] width 76 height 31
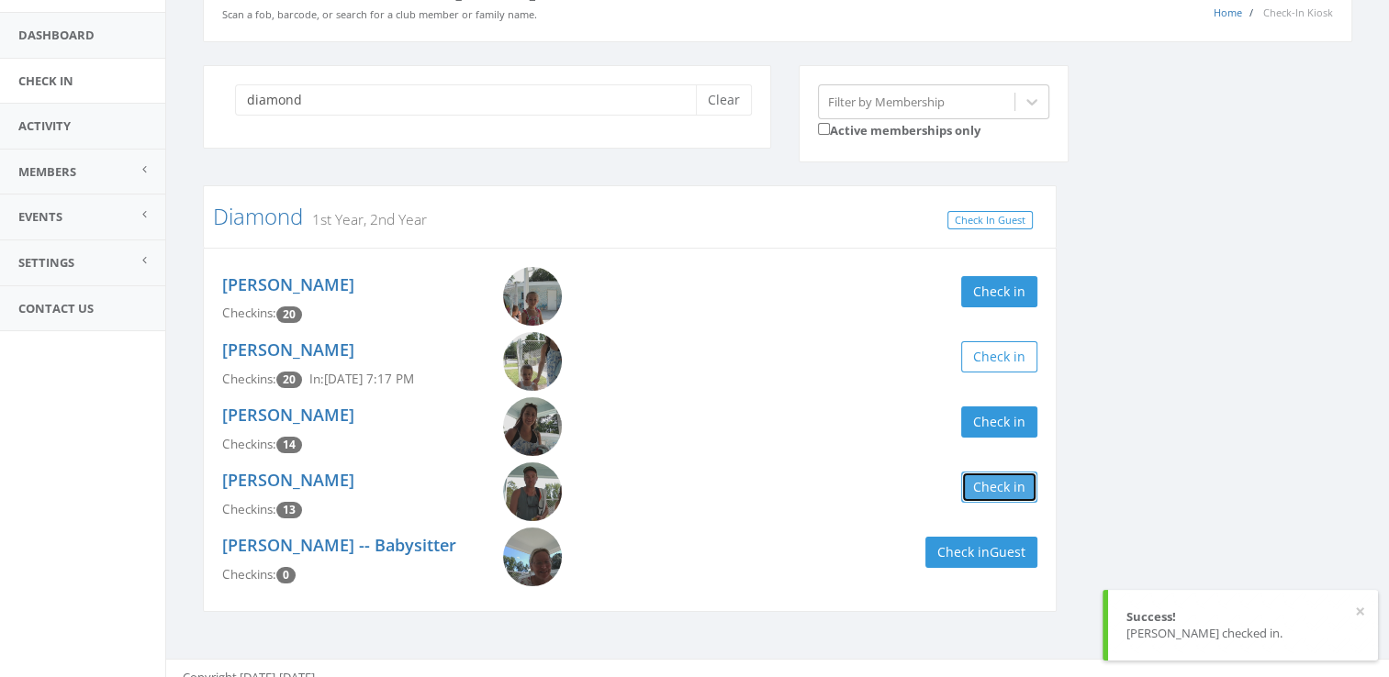
click at [994, 497] on button "Check in" at bounding box center [999, 487] width 76 height 31
click at [1005, 300] on button "Check in" at bounding box center [999, 291] width 76 height 31
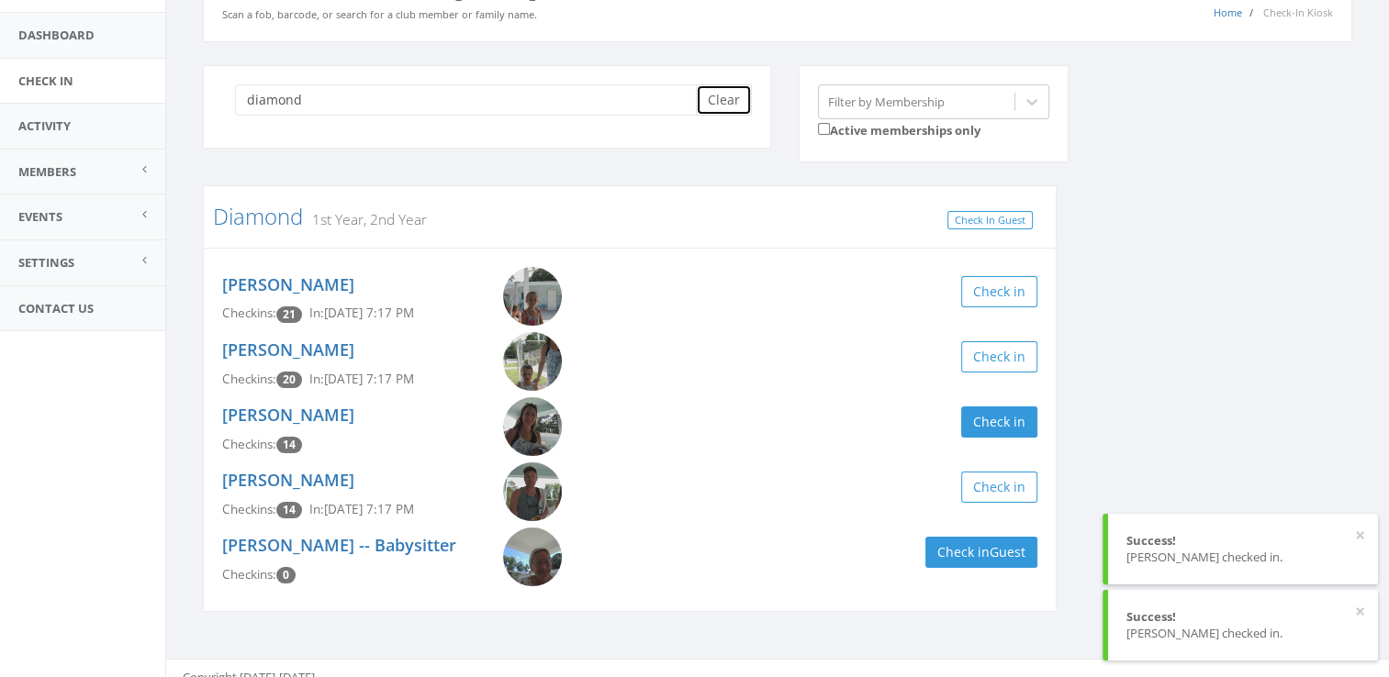
click at [734, 110] on button "Clear" at bounding box center [724, 99] width 56 height 31
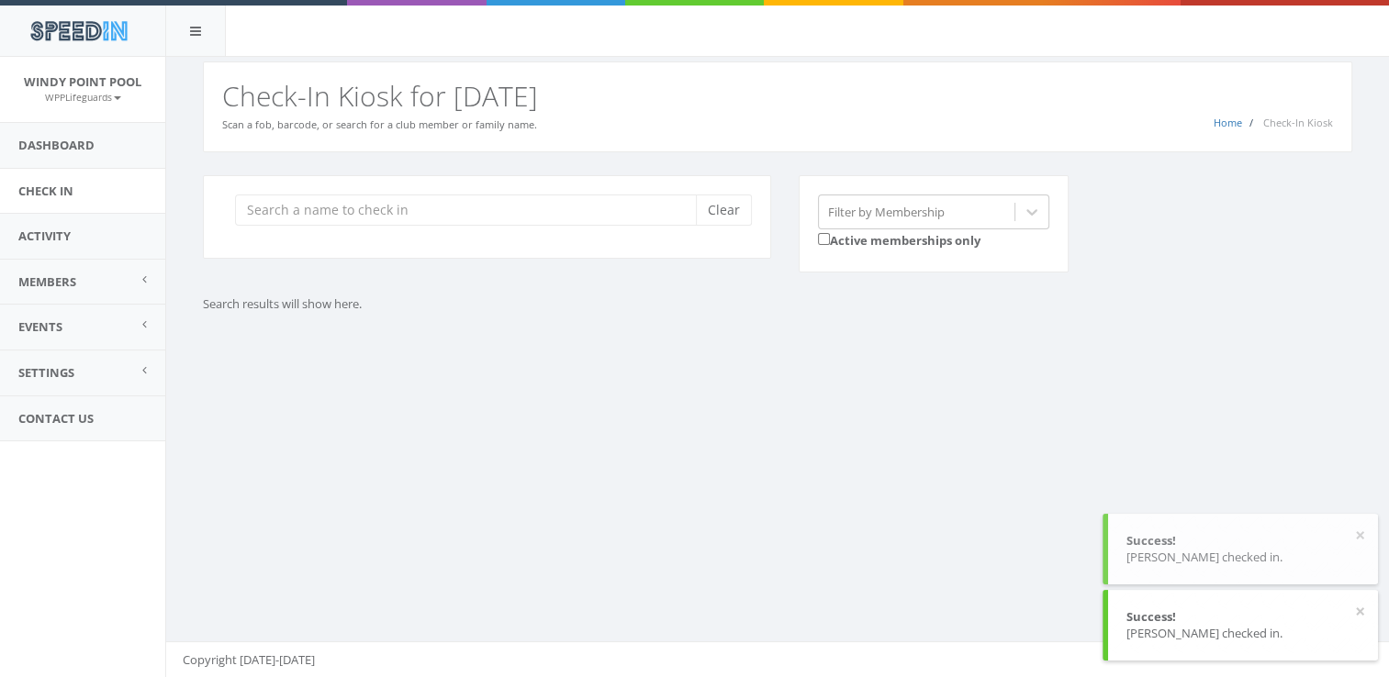
scroll to position [0, 0]
click at [716, 288] on div "Clear Filter by Membership Active memberships only" at bounding box center [784, 235] width 1190 height 121
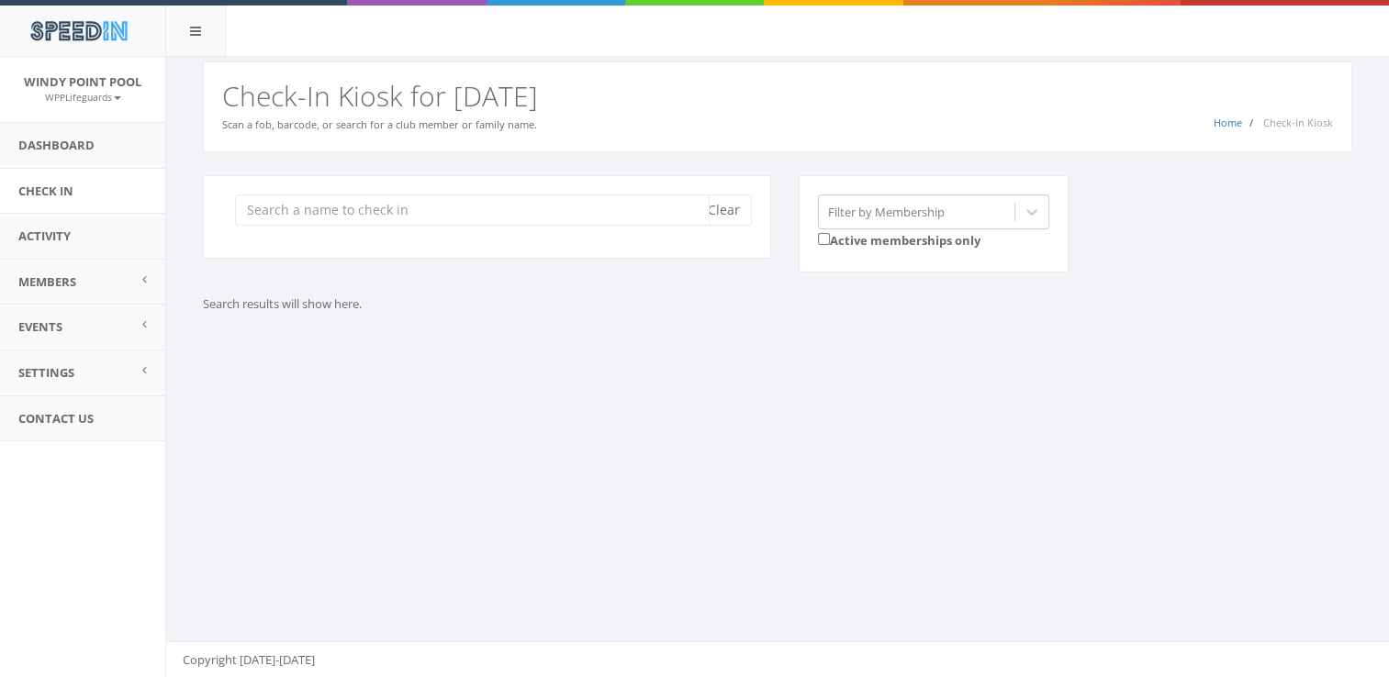
click at [266, 201] on input "search" at bounding box center [472, 210] width 475 height 31
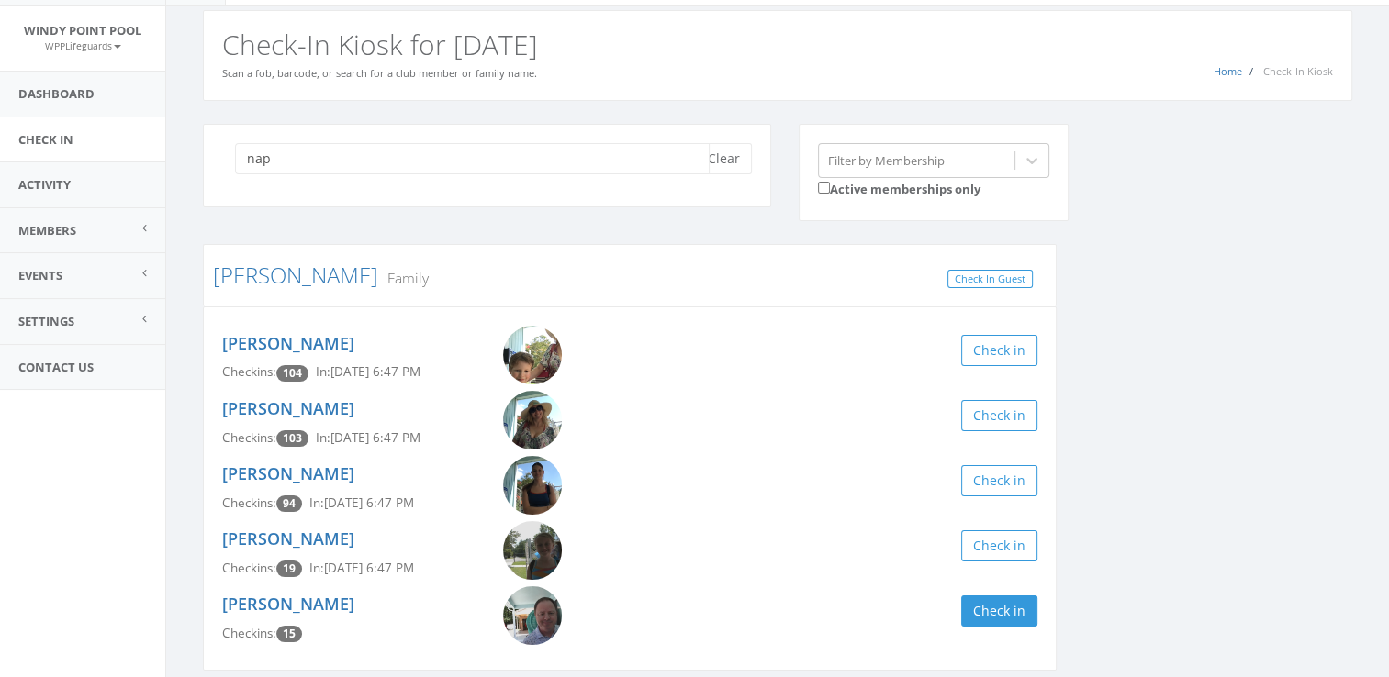
scroll to position [62, 0]
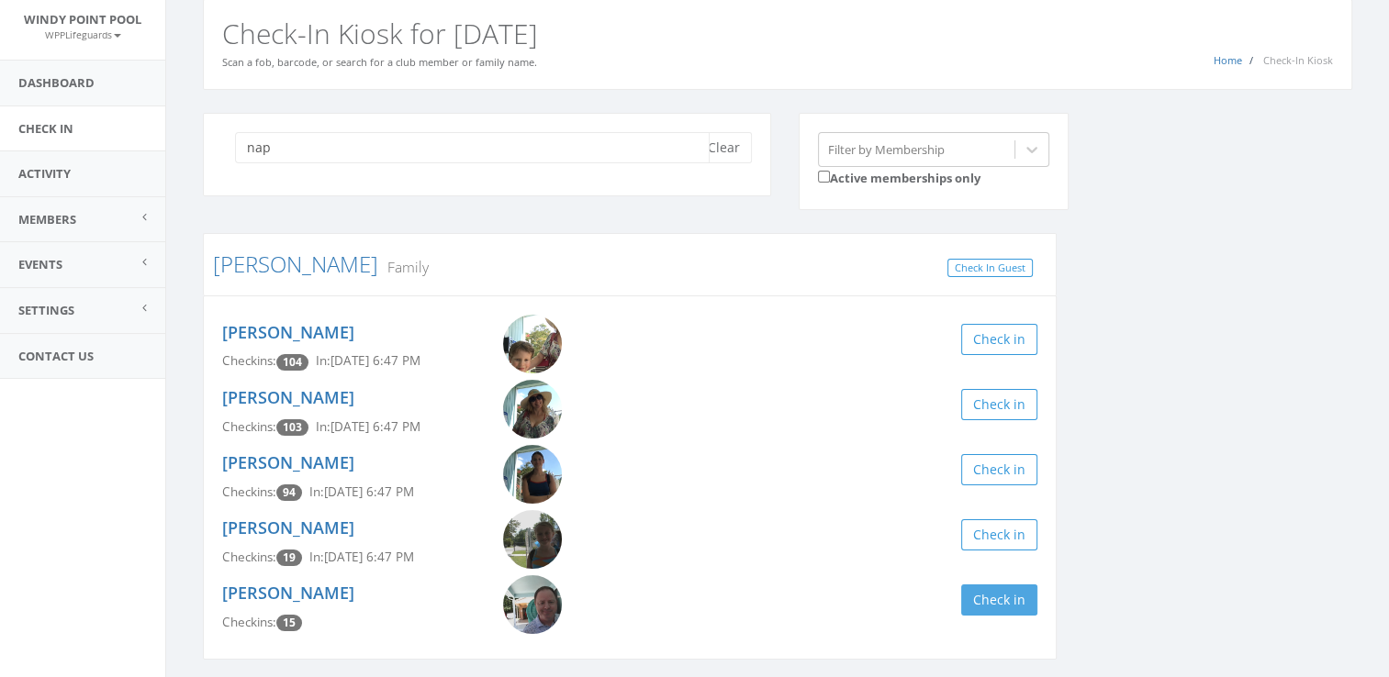
type input "nap"
click at [1015, 608] on button "Check in" at bounding box center [999, 600] width 76 height 31
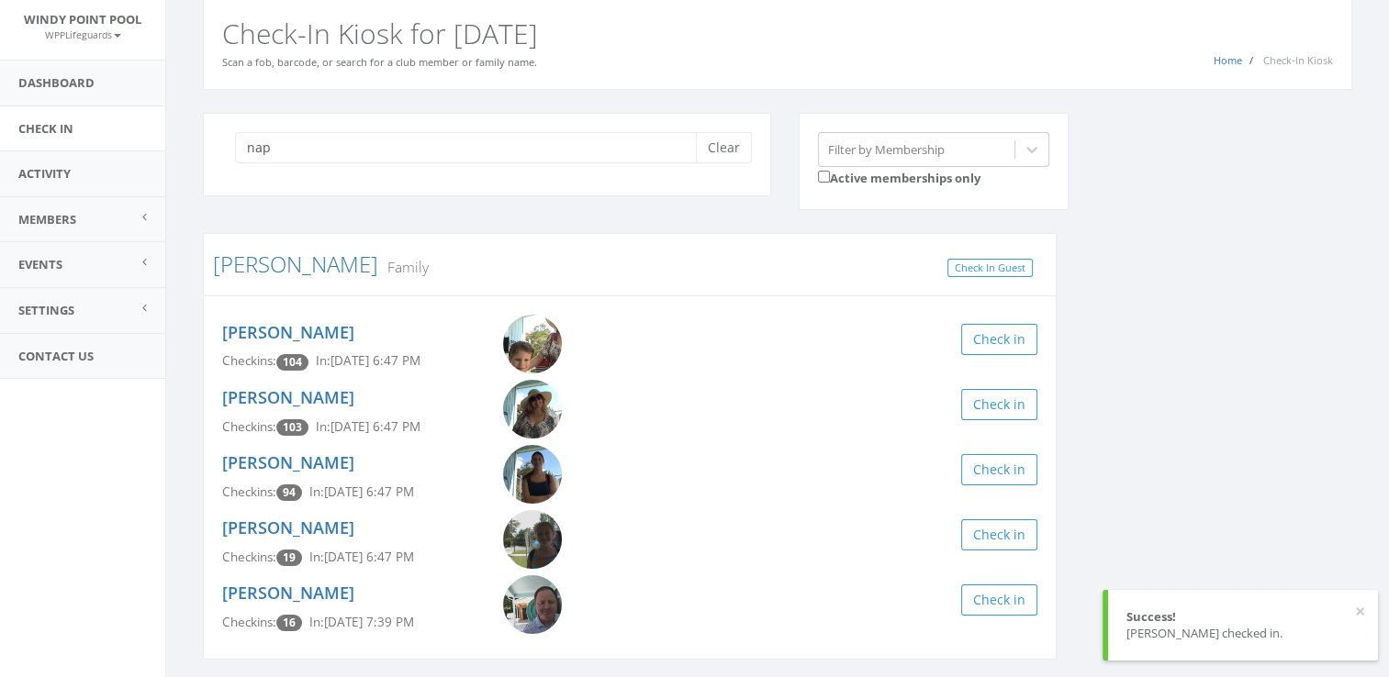
click at [1149, 529] on div "nap Clear Filter by Membership Active memberships only [PERSON_NAME] Family Che…" at bounding box center [777, 398] width 1177 height 571
